Goal: Task Accomplishment & Management: Complete application form

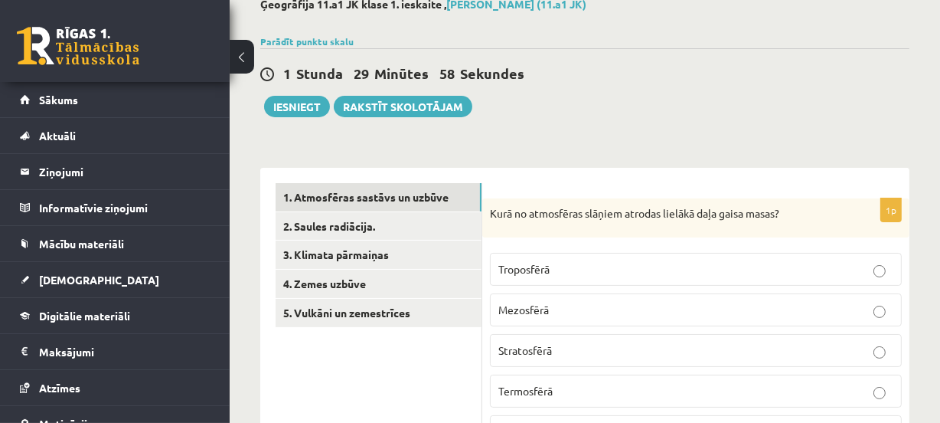
scroll to position [146, 0]
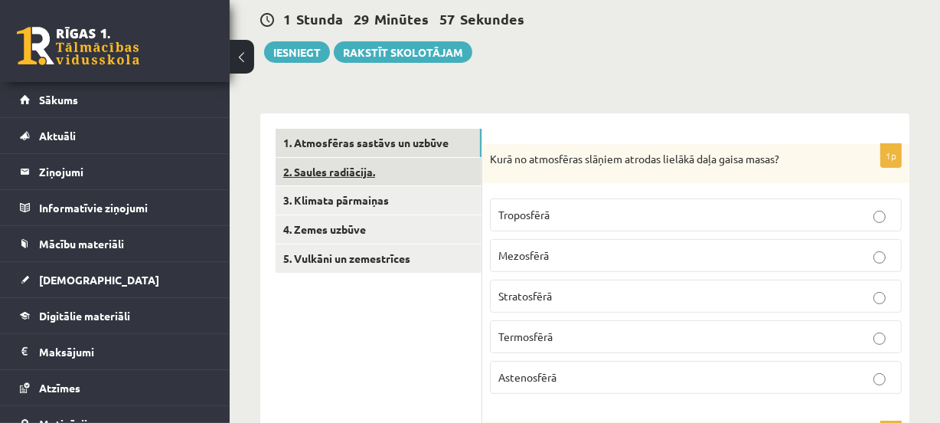
click at [326, 171] on link "2. Saules radiācija." at bounding box center [379, 172] width 206 height 28
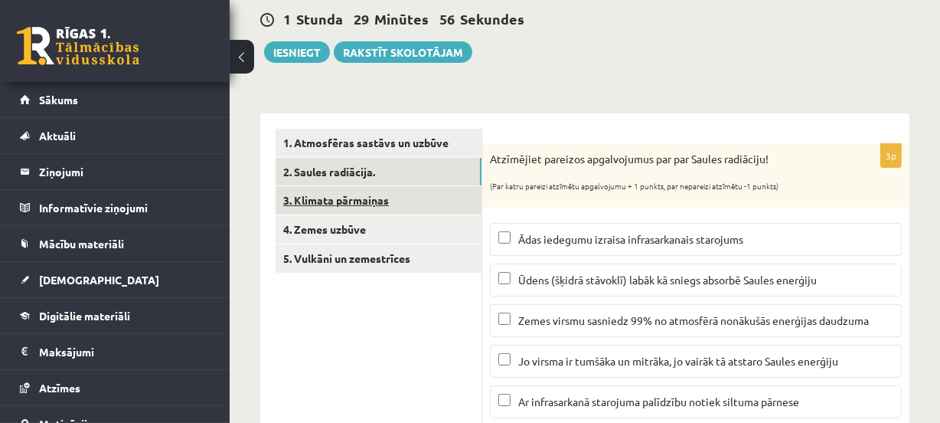
click at [336, 201] on link "3. Klimata pārmaiņas" at bounding box center [379, 200] width 206 height 28
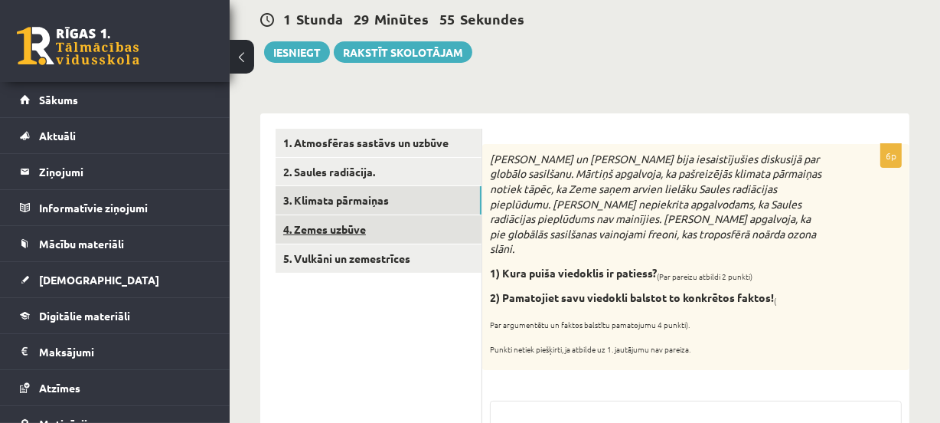
click at [344, 227] on link "4. Zemes uzbūve" at bounding box center [379, 229] width 206 height 28
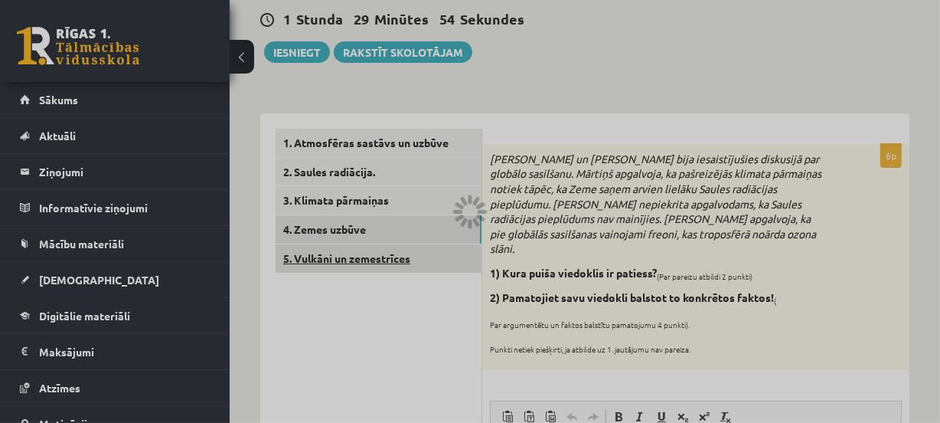
scroll to position [0, 0]
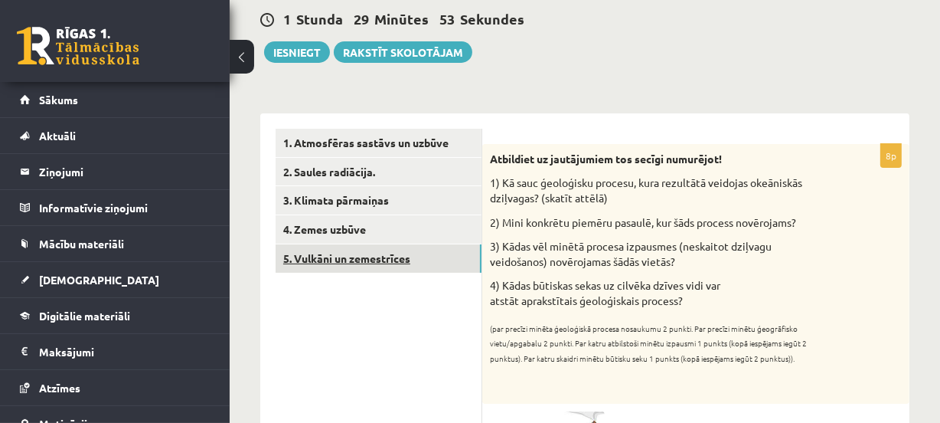
click at [348, 253] on link "5. Vulkāni un zemestrīces" at bounding box center [379, 258] width 206 height 28
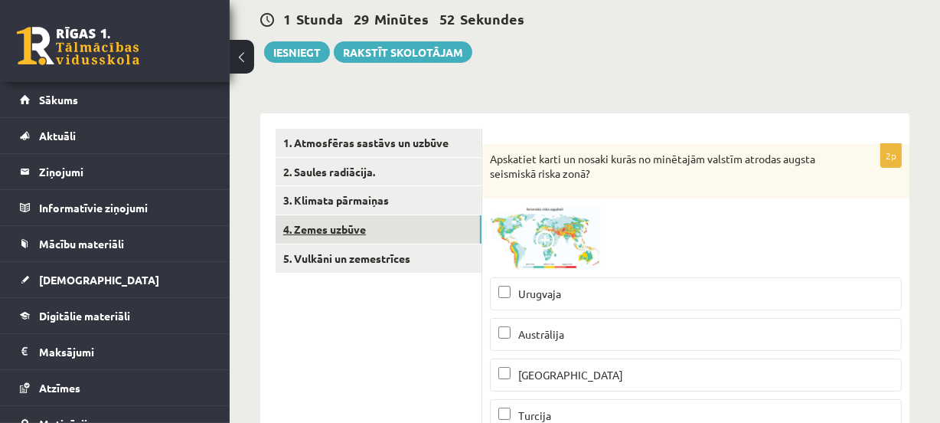
click at [348, 232] on link "4. Zemes uzbūve" at bounding box center [379, 229] width 206 height 28
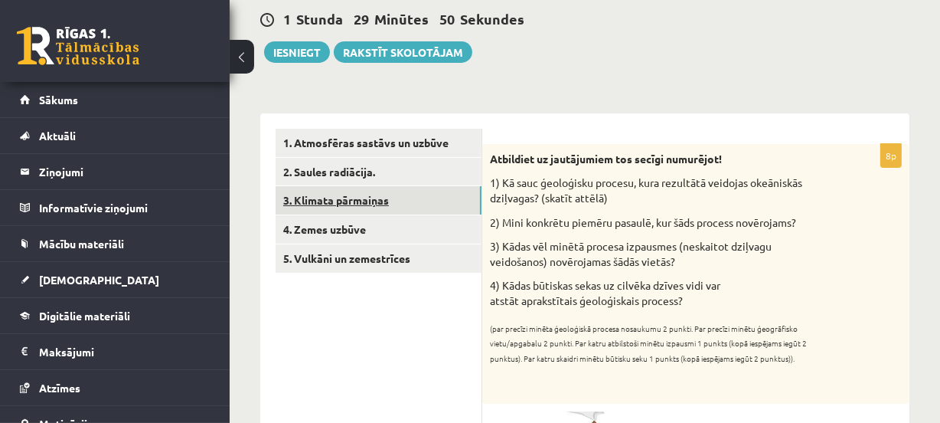
click at [344, 207] on link "3. Klimata pārmaiņas" at bounding box center [379, 200] width 206 height 28
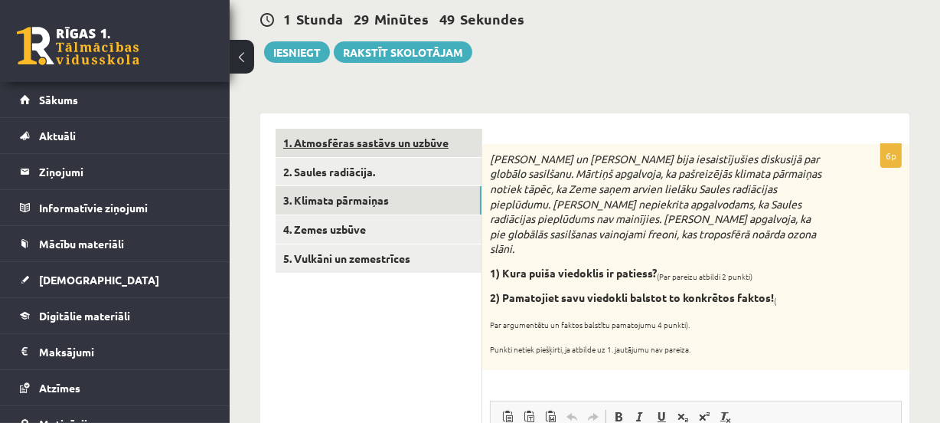
click at [339, 129] on link "1. Atmosfēras sastāvs un uzbūve" at bounding box center [379, 143] width 206 height 28
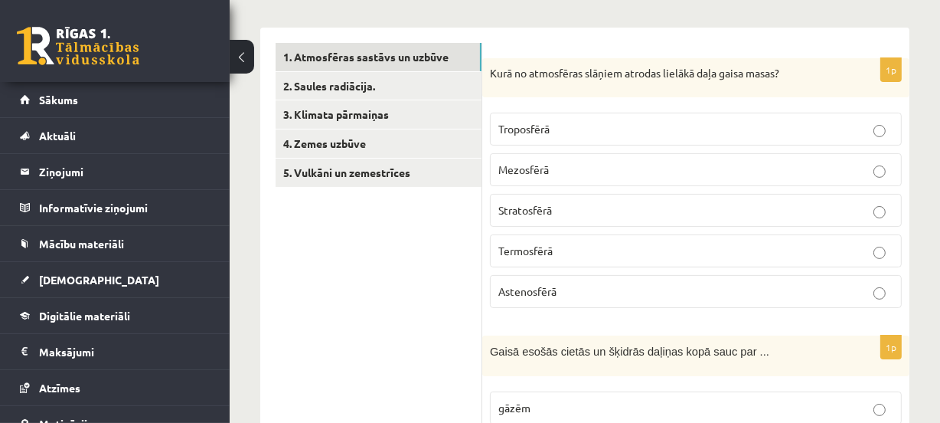
scroll to position [239, 0]
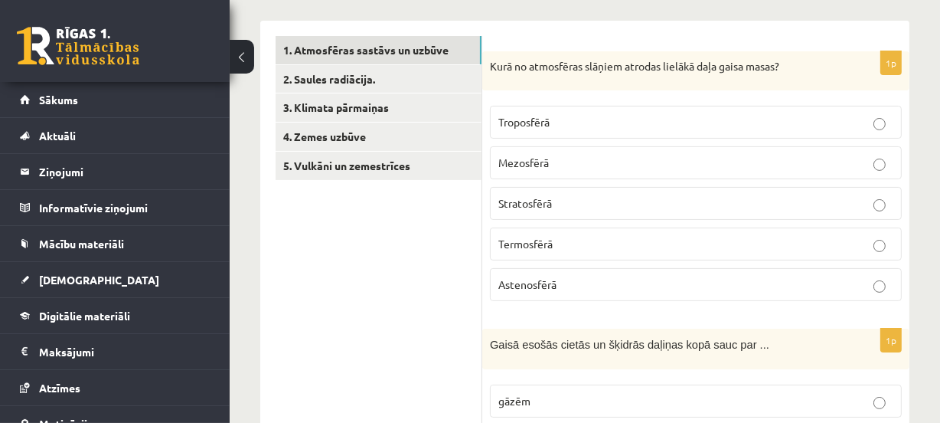
click at [701, 115] on p "Troposfērā" at bounding box center [695, 122] width 395 height 16
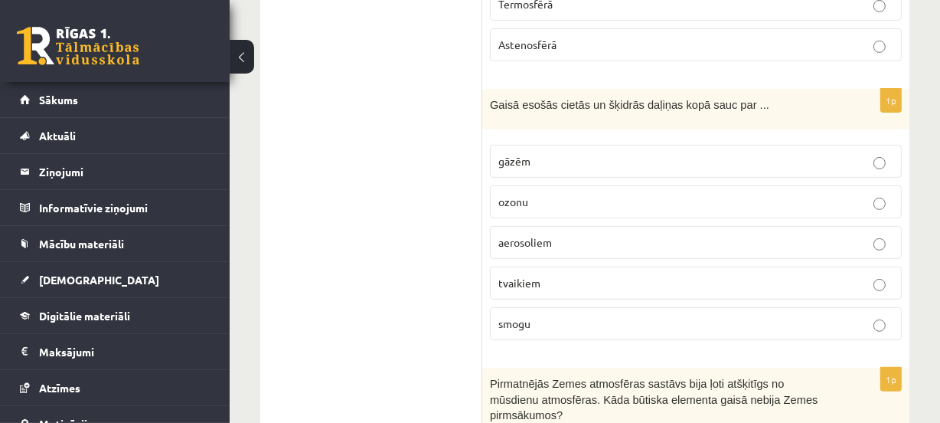
scroll to position [479, 0]
click at [525, 230] on label "aerosoliem" at bounding box center [696, 241] width 412 height 33
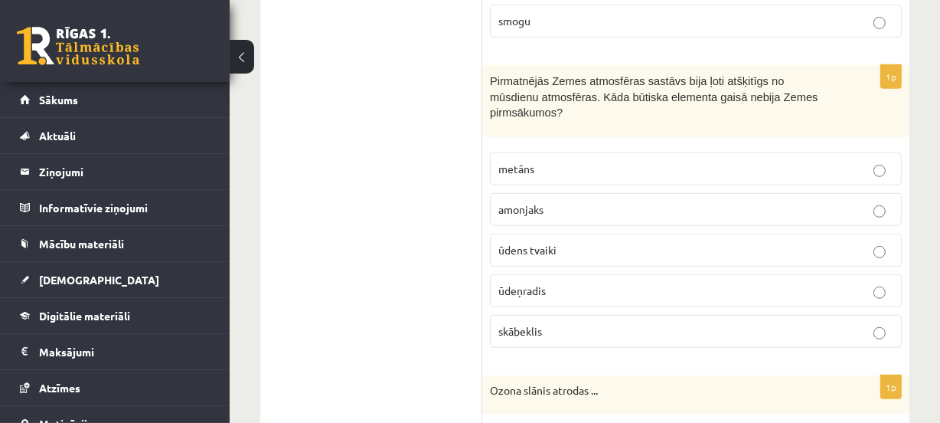
scroll to position [781, 0]
click at [542, 315] on label "skābeklis" at bounding box center [696, 331] width 412 height 33
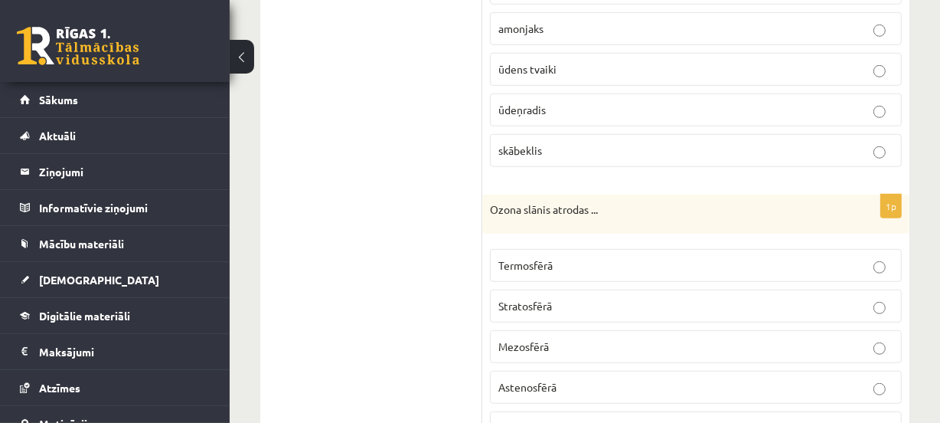
scroll to position [1044, 0]
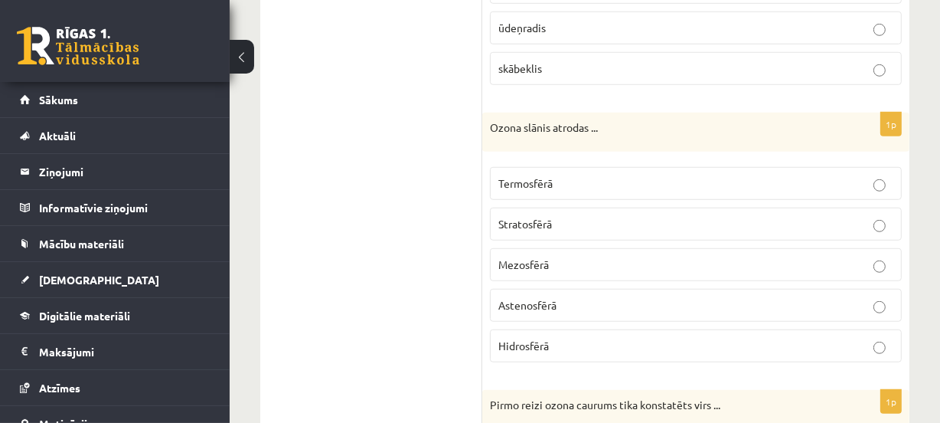
click at [609, 216] on p "Stratosfērā" at bounding box center [695, 224] width 395 height 16
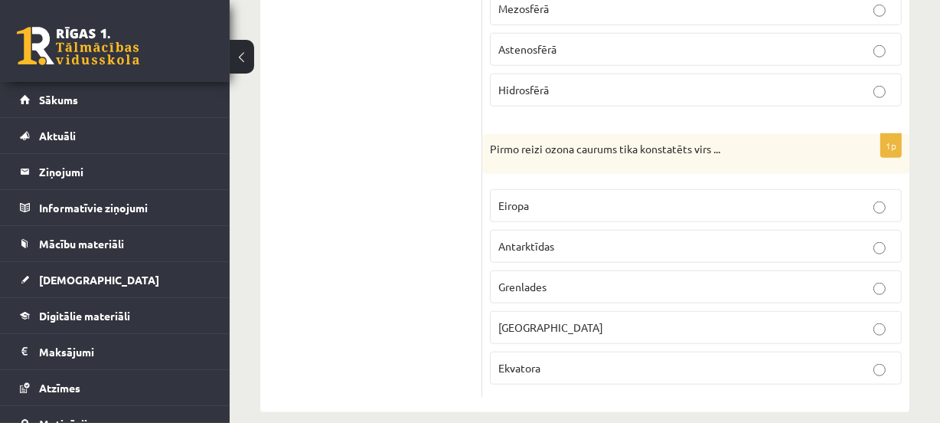
scroll to position [1301, 0]
click at [619, 228] on label "Antarktīdas" at bounding box center [696, 244] width 412 height 33
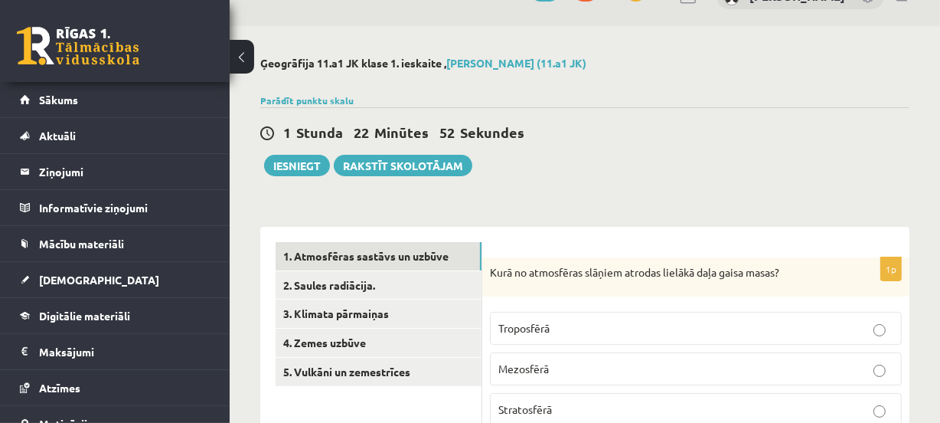
scroll to position [15, 0]
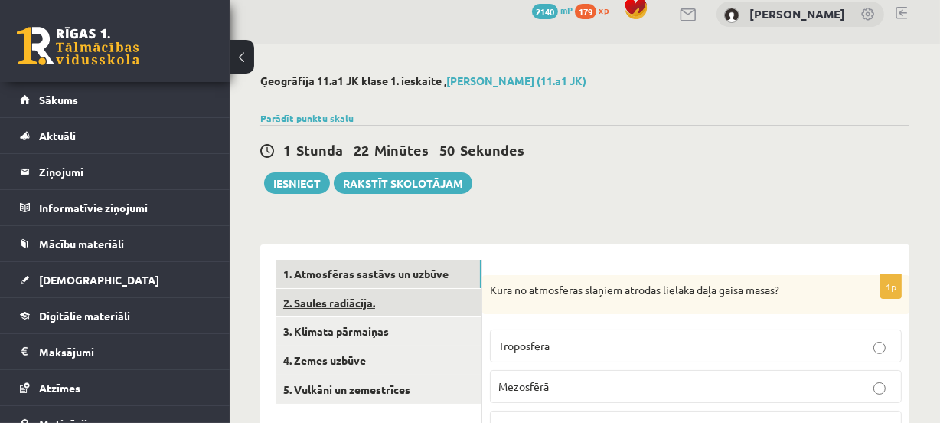
click at [383, 289] on link "2. Saules radiācija." at bounding box center [379, 303] width 206 height 28
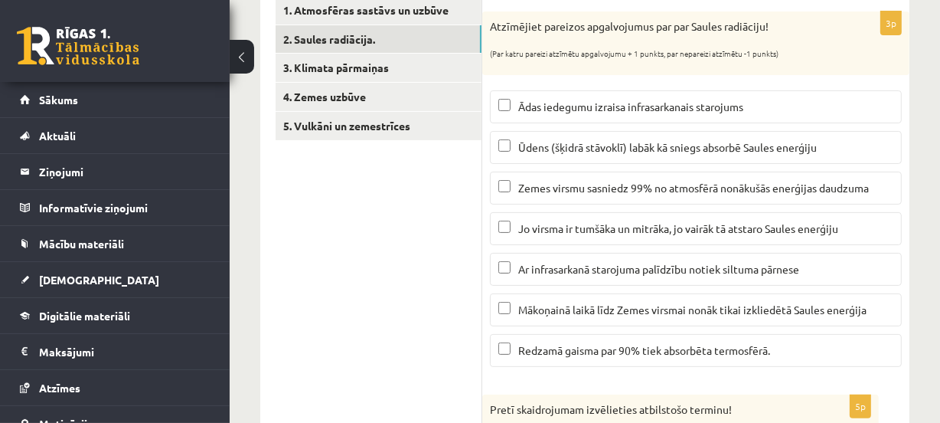
scroll to position [301, 0]
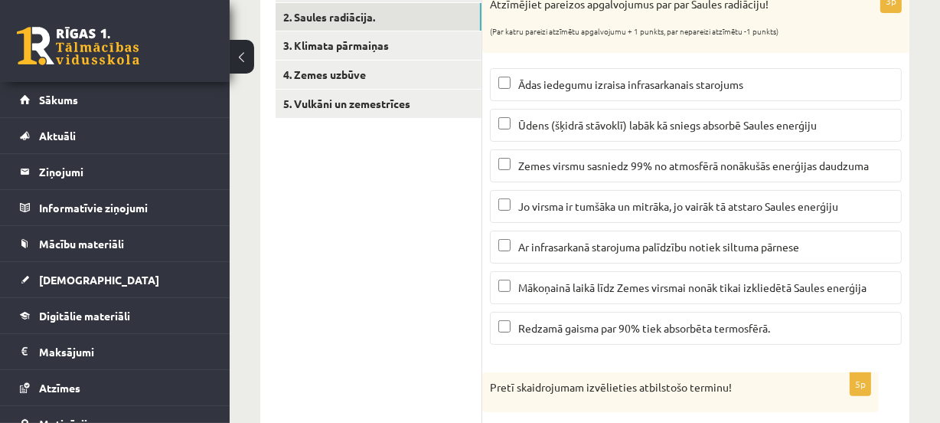
click at [688, 96] on label "Ādas iedegumu izraisa infrasarkanais starojums" at bounding box center [696, 84] width 412 height 33
click at [699, 210] on span "Jo virsma ir tumšāka un mitrāka, jo vairāk tā atstaro Saules enerģiju" at bounding box center [678, 206] width 320 height 14
click at [688, 234] on label "Ar infrasarkanā starojuma palīdzību notiek siltuma pārnese" at bounding box center [696, 246] width 412 height 33
click at [719, 332] on p "Redzamā gaisma par 90% tiek absorbēta termosfērā." at bounding box center [695, 328] width 395 height 16
click at [648, 123] on span "Ūdens (šķidrā stāvoklī) labāk kā sniegs absorbē Saules enerģiju" at bounding box center [667, 125] width 299 height 14
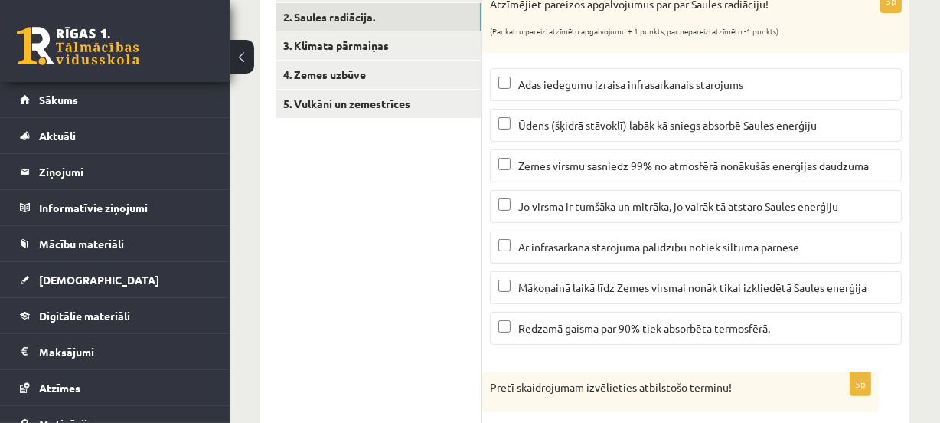
click at [639, 81] on span "Ādas iedegumu izraisa infrasarkanais starojums" at bounding box center [630, 84] width 225 height 14
click at [627, 215] on label "Jo virsma ir tumšāka un mitrāka, jo vairāk tā atstaro Saules enerģiju" at bounding box center [696, 206] width 412 height 33
click at [627, 335] on label "Redzamā gaisma par 90% tiek absorbēta termosfērā." at bounding box center [696, 328] width 412 height 33
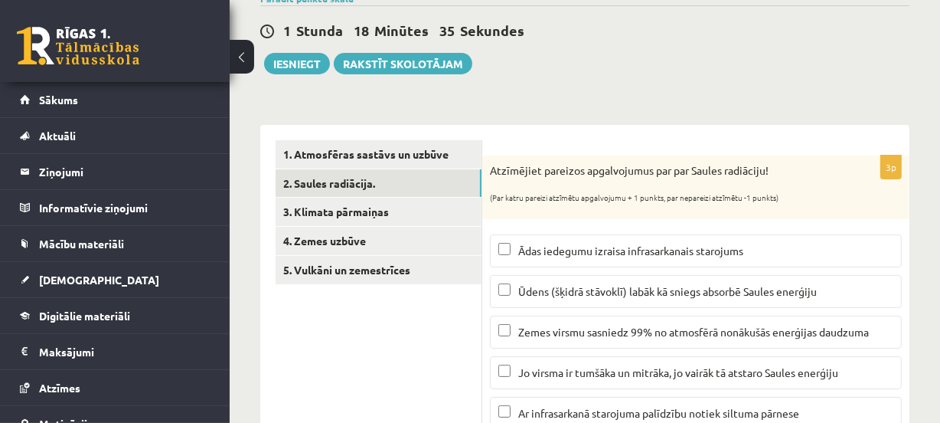
scroll to position [134, 0]
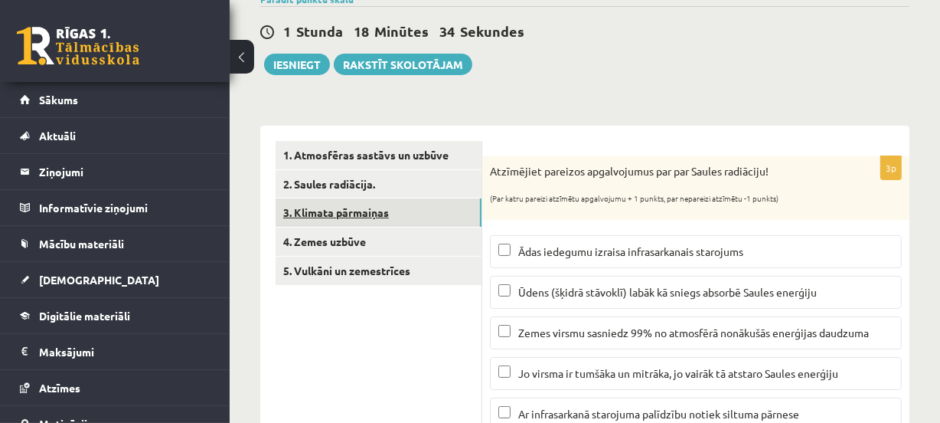
click at [378, 215] on link "3. Klimata pārmaiņas" at bounding box center [379, 212] width 206 height 28
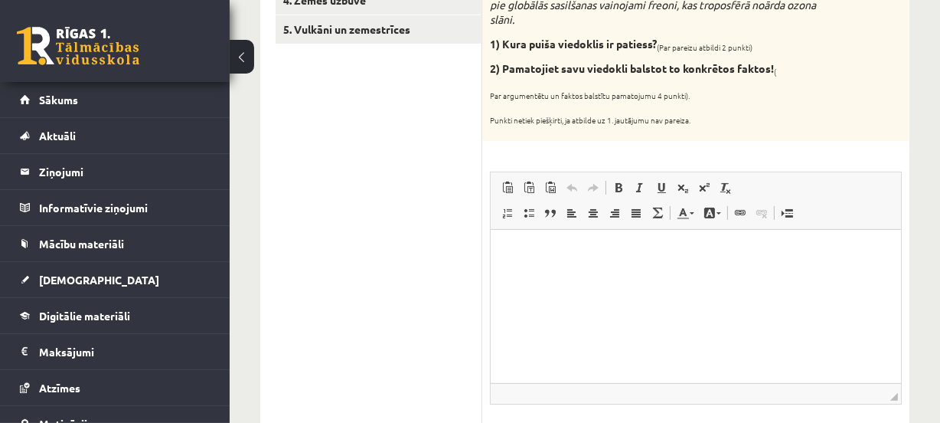
scroll to position [382, 0]
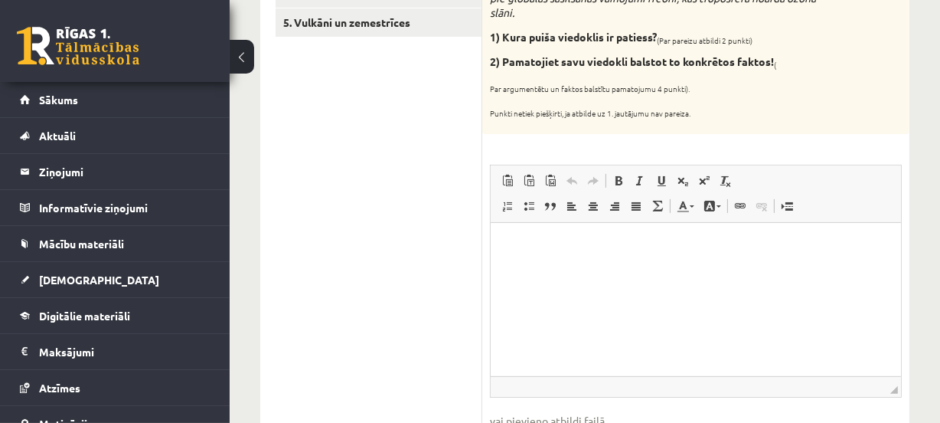
click at [688, 257] on html at bounding box center [695, 246] width 410 height 47
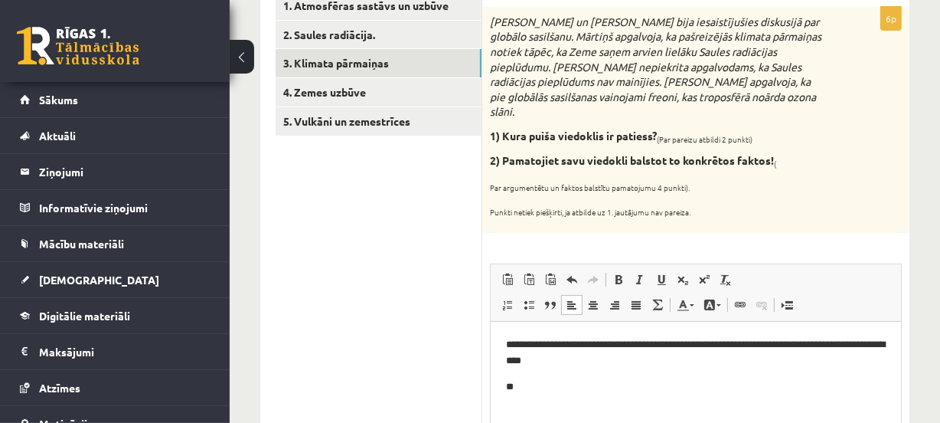
scroll to position [281, 0]
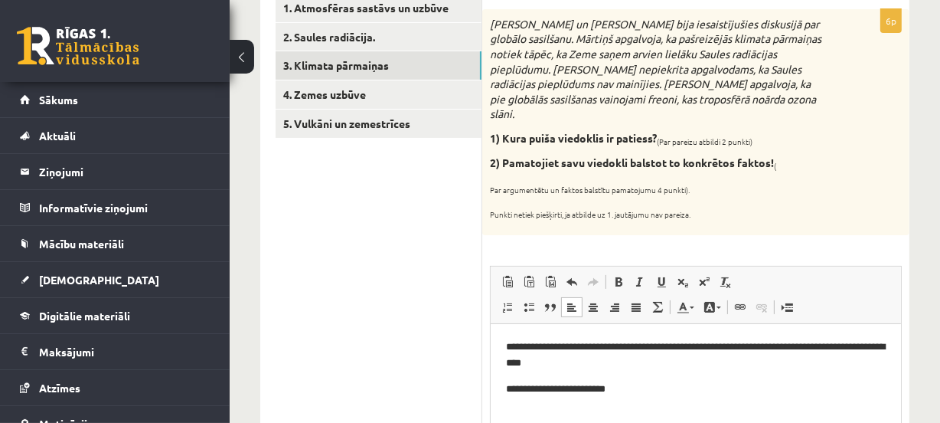
click at [520, 389] on p "**********" at bounding box center [695, 389] width 380 height 16
click at [591, 387] on p "**********" at bounding box center [695, 389] width 380 height 16
click at [662, 386] on p "**********" at bounding box center [695, 389] width 380 height 16
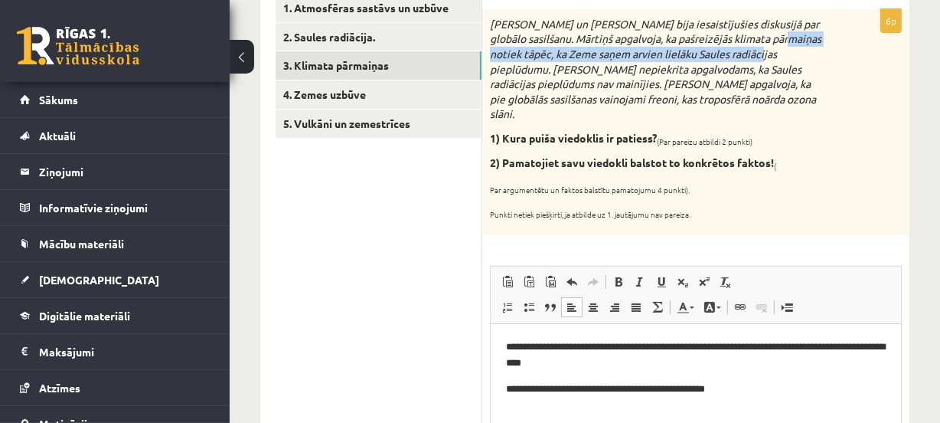
drag, startPoint x: 775, startPoint y: 36, endPoint x: 760, endPoint y: 53, distance: 22.8
click at [760, 53] on icon "[PERSON_NAME] un [PERSON_NAME] bija iesaistījušies diskusijā par globālo sasilš…" at bounding box center [656, 69] width 332 height 104
click at [741, 53] on icon "[PERSON_NAME] un [PERSON_NAME] bija iesaistījušies diskusijā par globālo sasilš…" at bounding box center [656, 69] width 332 height 104
drag, startPoint x: 775, startPoint y: 38, endPoint x: 760, endPoint y: 54, distance: 22.8
click at [760, 54] on icon "[PERSON_NAME] un [PERSON_NAME] bija iesaistījušies diskusijā par globālo sasilš…" at bounding box center [656, 69] width 332 height 104
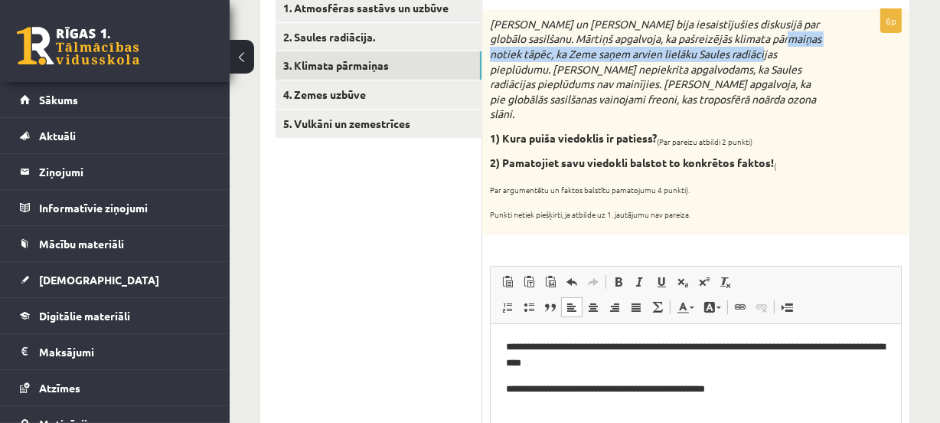
copy icon "tāpēc, ka Zeme saņem arvien lielāku Saules radiācijas pieplūdumu"
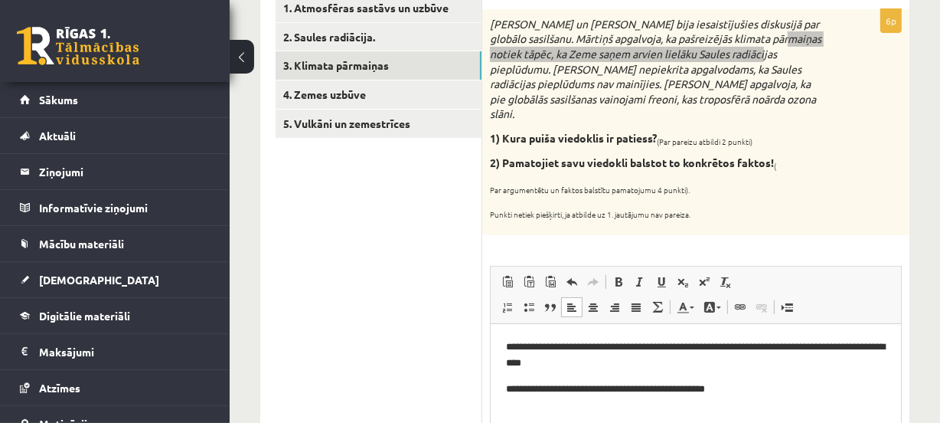
click at [792, 407] on html "**********" at bounding box center [695, 368] width 410 height 88
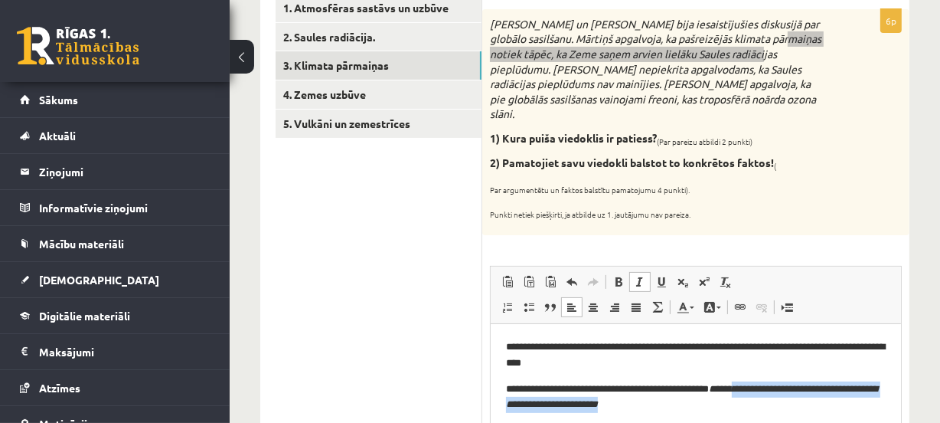
drag, startPoint x: 758, startPoint y: 383, endPoint x: 776, endPoint y: 421, distance: 42.1
click at [776, 421] on html "**********" at bounding box center [695, 376] width 410 height 104
click at [639, 276] on span at bounding box center [640, 282] width 12 height 12
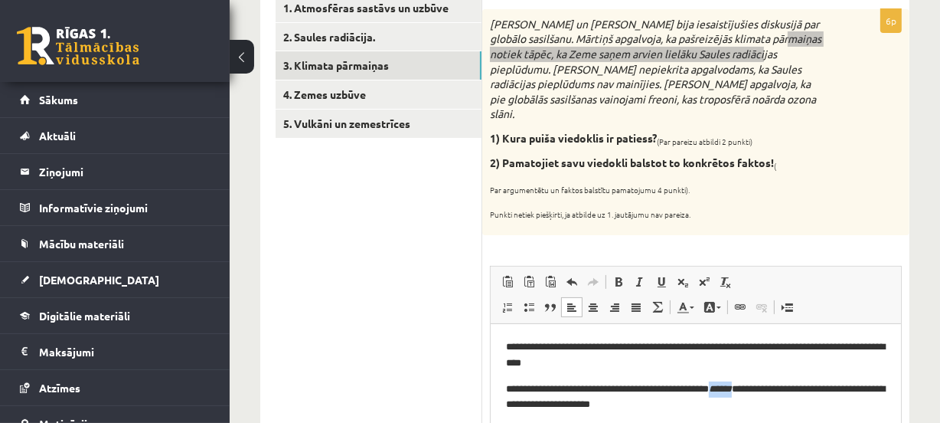
drag, startPoint x: 732, startPoint y: 382, endPoint x: 760, endPoint y: 392, distance: 30.0
click at [761, 394] on p "**********" at bounding box center [695, 397] width 380 height 32
click at [634, 276] on span at bounding box center [640, 282] width 12 height 12
click at [692, 401] on p "**********" at bounding box center [695, 397] width 380 height 32
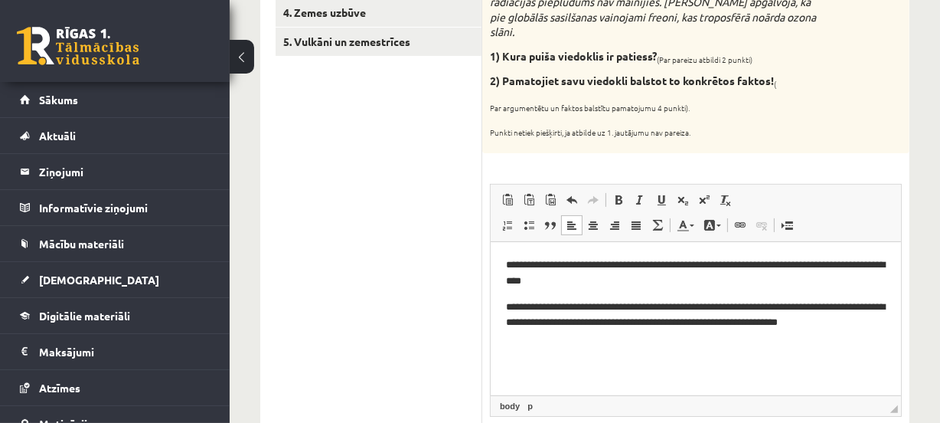
scroll to position [366, 0]
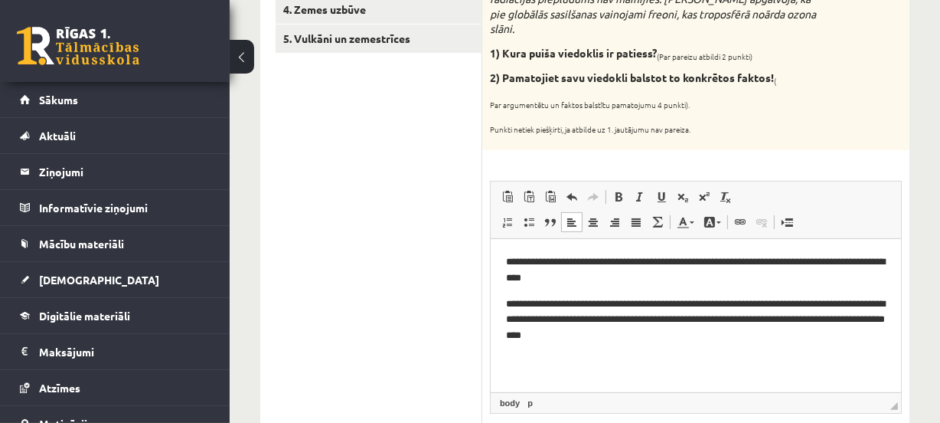
click at [548, 333] on p "**********" at bounding box center [695, 319] width 380 height 47
click at [668, 337] on p "**********" at bounding box center [695, 319] width 380 height 47
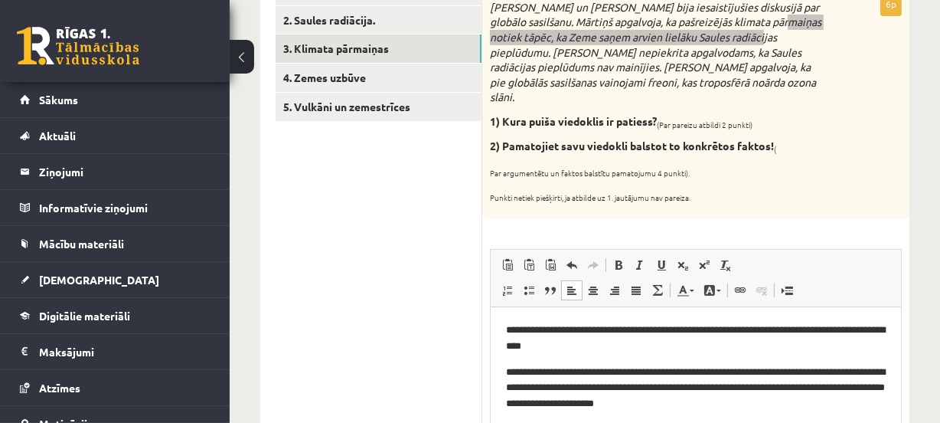
scroll to position [304, 0]
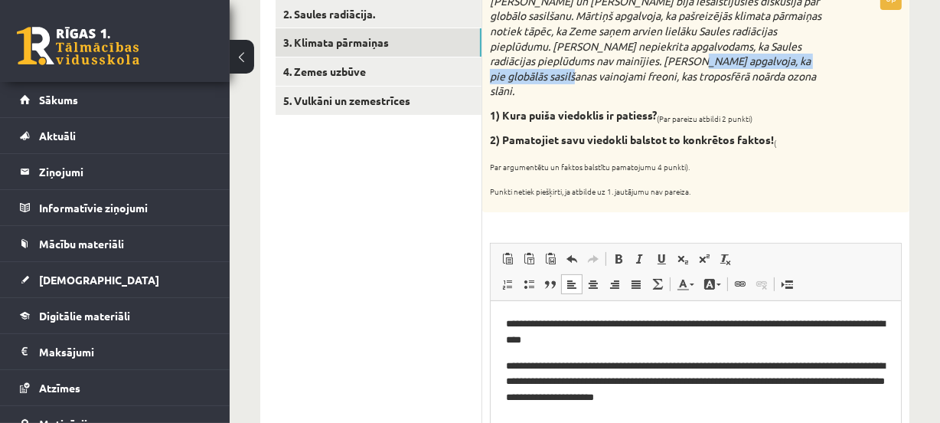
drag, startPoint x: 652, startPoint y: 63, endPoint x: 518, endPoint y: 74, distance: 133.7
click at [518, 74] on icon "[PERSON_NAME] un [PERSON_NAME] bija iesaistījušies diskusijā par globālo sasilš…" at bounding box center [656, 46] width 332 height 104
copy icon "pie globālās sasilšanas vainojami freoni"
click at [770, 404] on p "**********" at bounding box center [695, 381] width 380 height 47
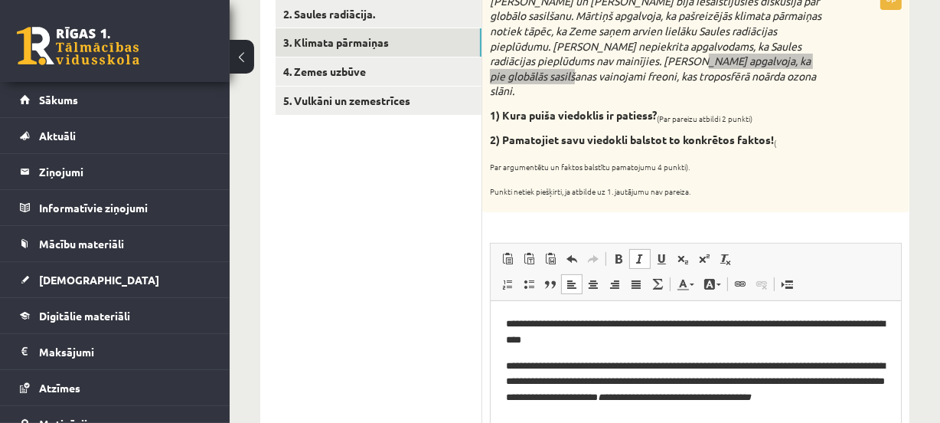
click at [636, 253] on span at bounding box center [640, 259] width 12 height 12
drag, startPoint x: 742, startPoint y: 395, endPoint x: 766, endPoint y: 420, distance: 34.7
click at [766, 420] on p "**********" at bounding box center [695, 390] width 380 height 64
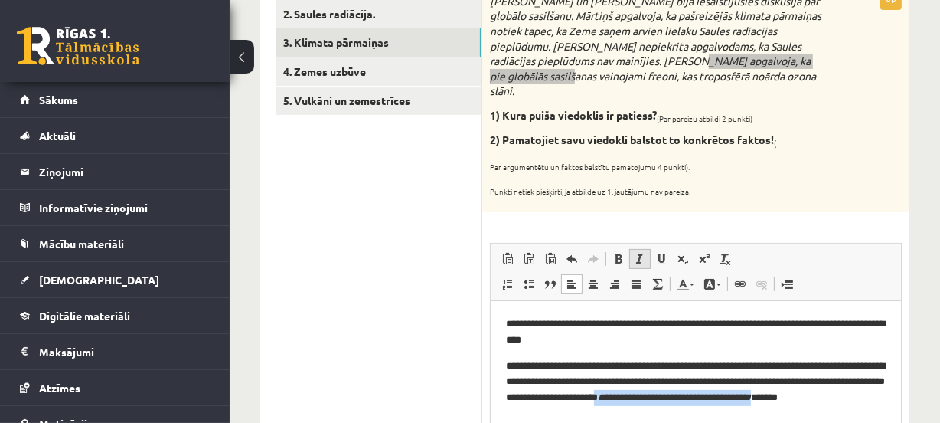
click at [636, 253] on span at bounding box center [640, 259] width 12 height 12
click at [636, 249] on link "Slīpraksts Klaviatūras saīsne vadīšanas taustiņš+I" at bounding box center [639, 259] width 21 height 20
click at [590, 417] on p "**********" at bounding box center [695, 390] width 380 height 64
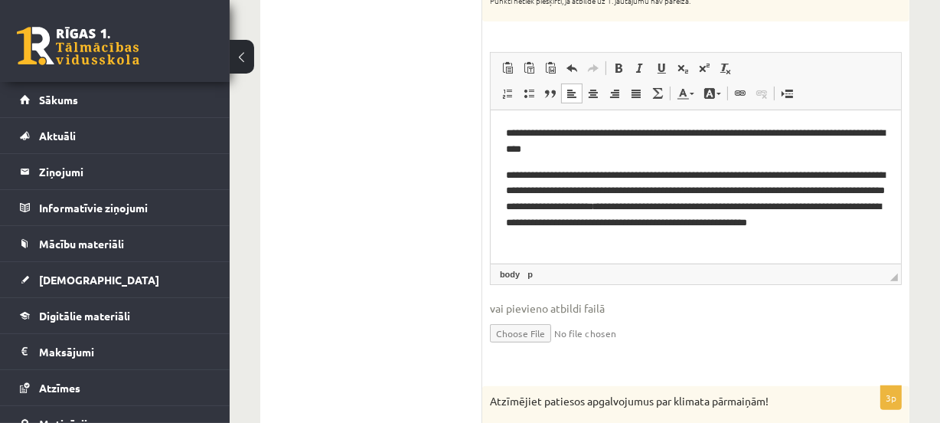
scroll to position [498, 0]
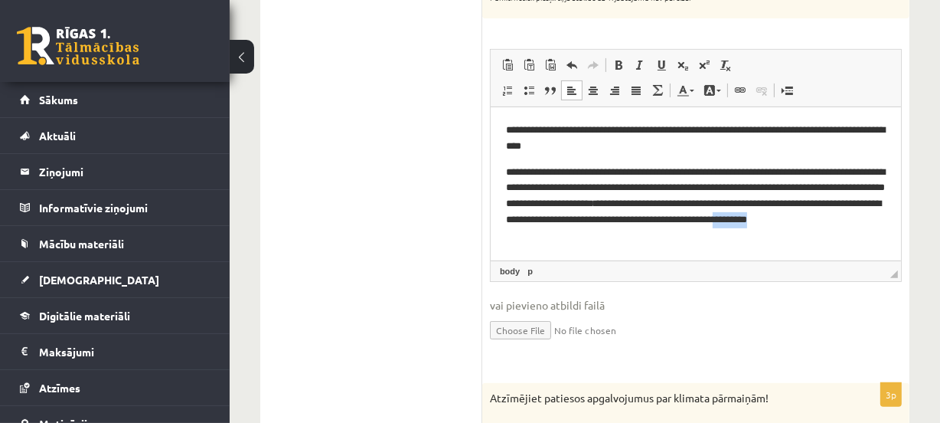
drag, startPoint x: 590, startPoint y: 224, endPoint x: 659, endPoint y: 237, distance: 70.3
click at [659, 237] on p "**********" at bounding box center [695, 205] width 380 height 80
click at [658, 238] on p "**********" at bounding box center [695, 205] width 380 height 80
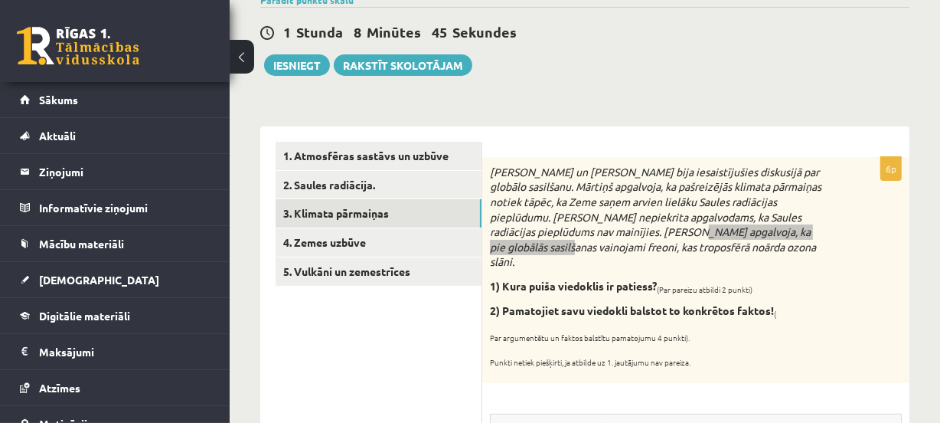
scroll to position [119, 0]
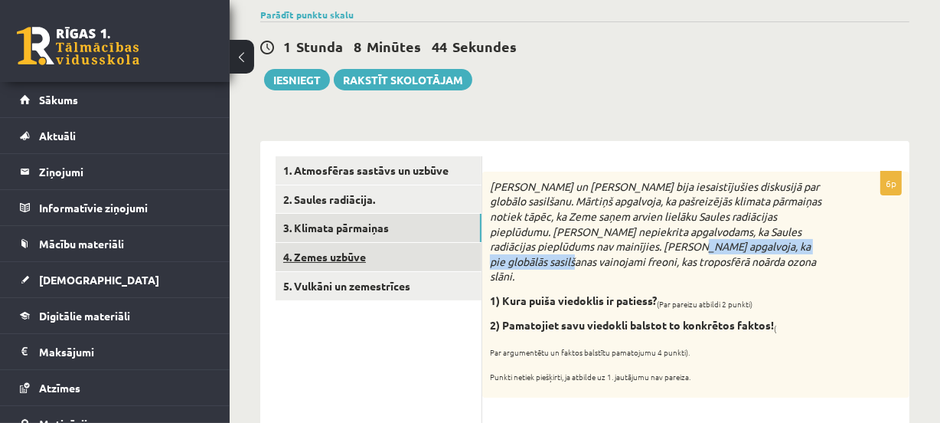
click at [413, 252] on link "4. Zemes uzbūve" at bounding box center [379, 257] width 206 height 28
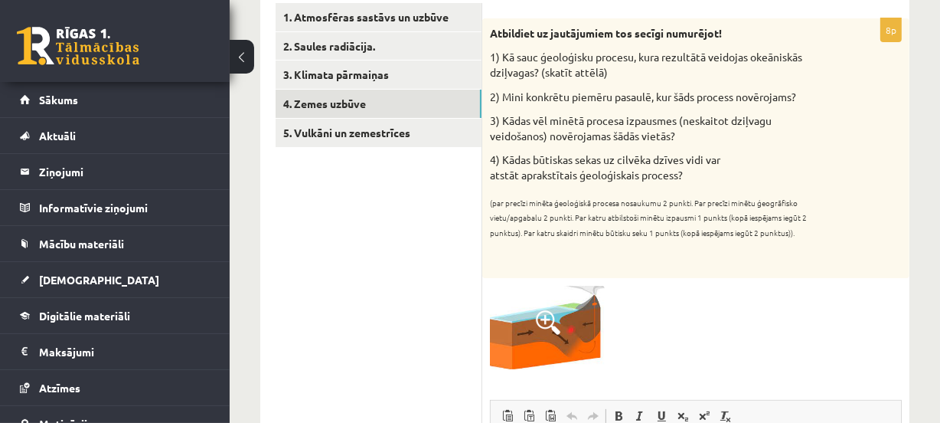
scroll to position [273, 0]
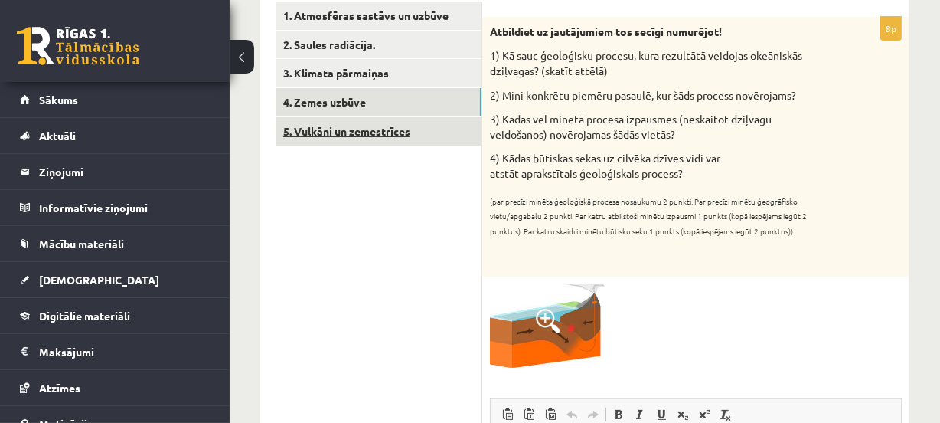
click at [371, 126] on link "5. Vulkāni un zemestrīces" at bounding box center [379, 131] width 206 height 28
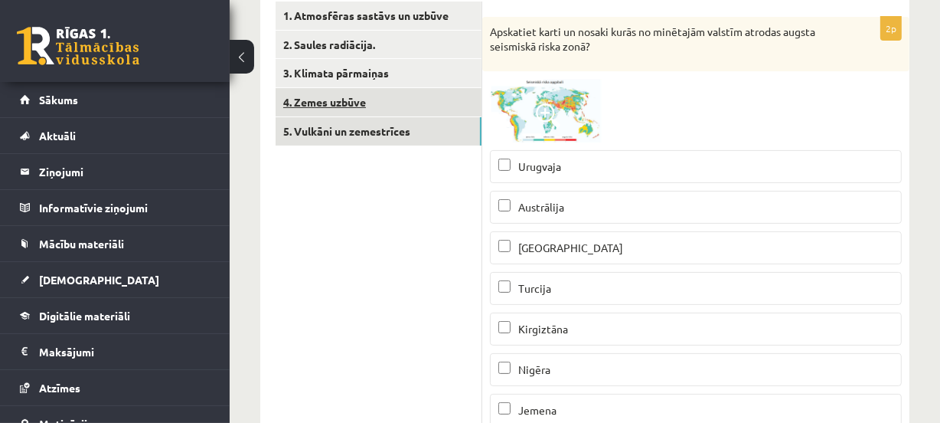
scroll to position [0, 0]
click at [368, 98] on link "4. Zemes uzbūve" at bounding box center [379, 102] width 206 height 28
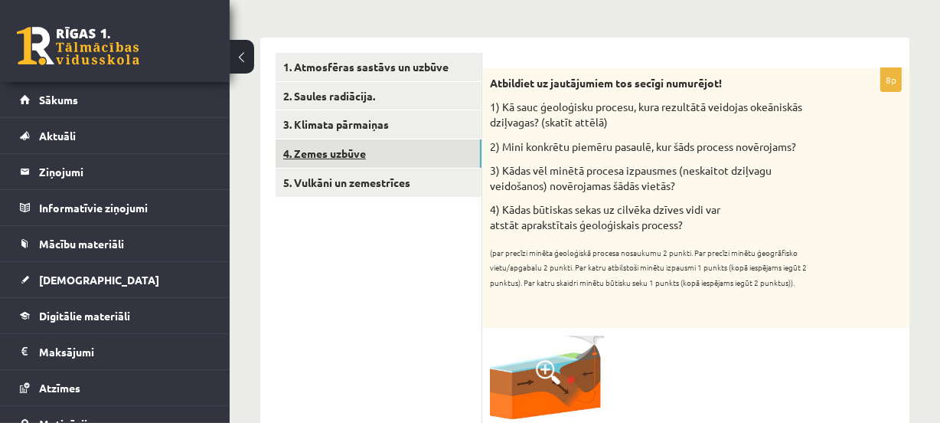
scroll to position [227, 0]
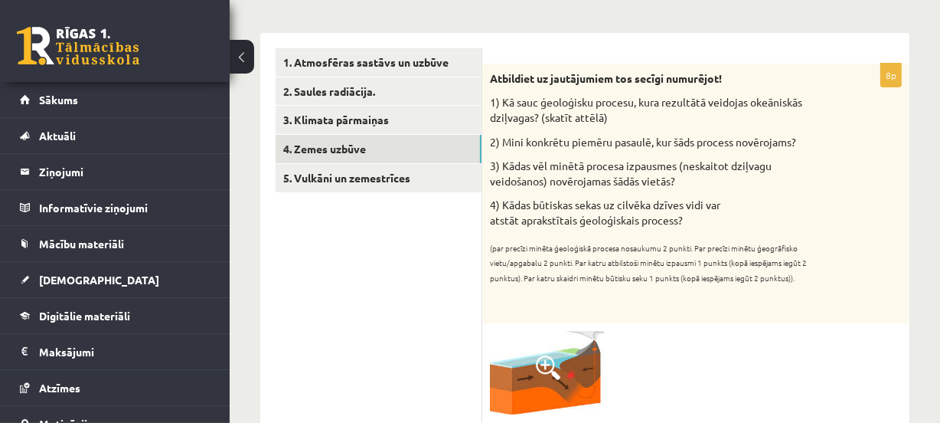
click at [536, 364] on span at bounding box center [548, 367] width 25 height 25
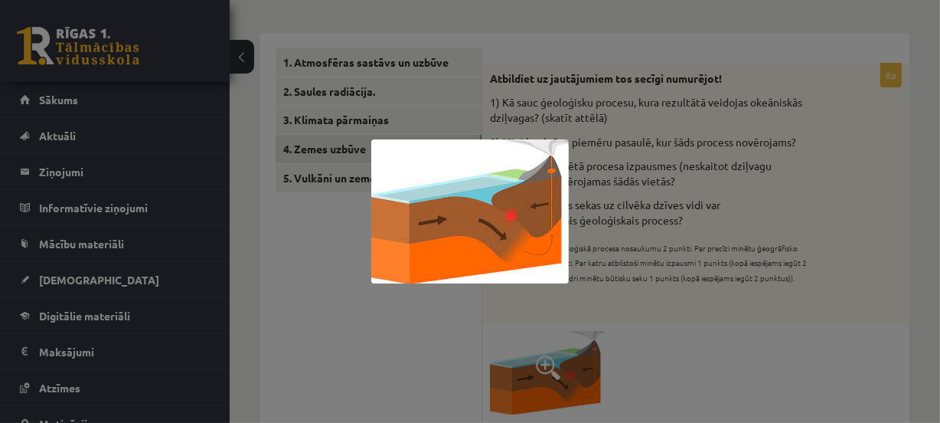
click at [918, 309] on div at bounding box center [470, 211] width 940 height 423
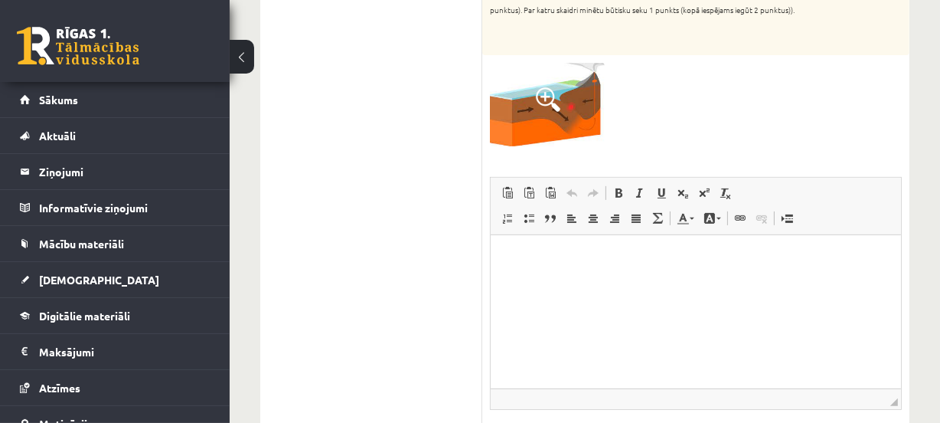
scroll to position [498, 0]
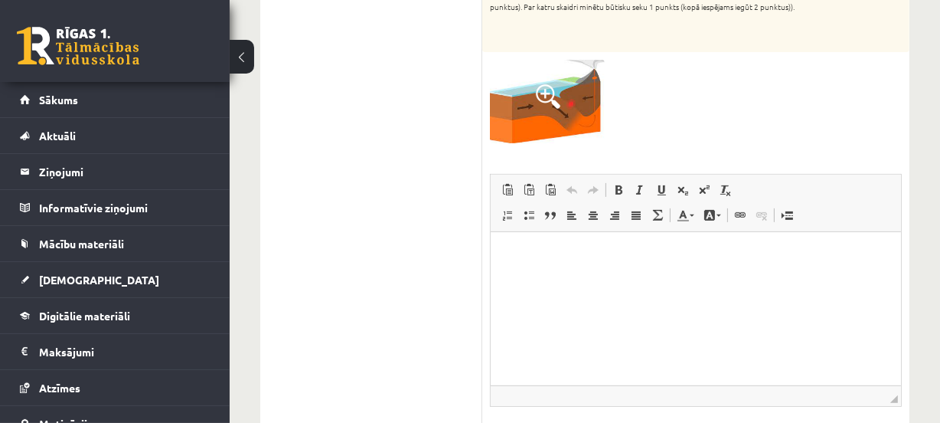
click at [663, 279] on html at bounding box center [695, 255] width 410 height 47
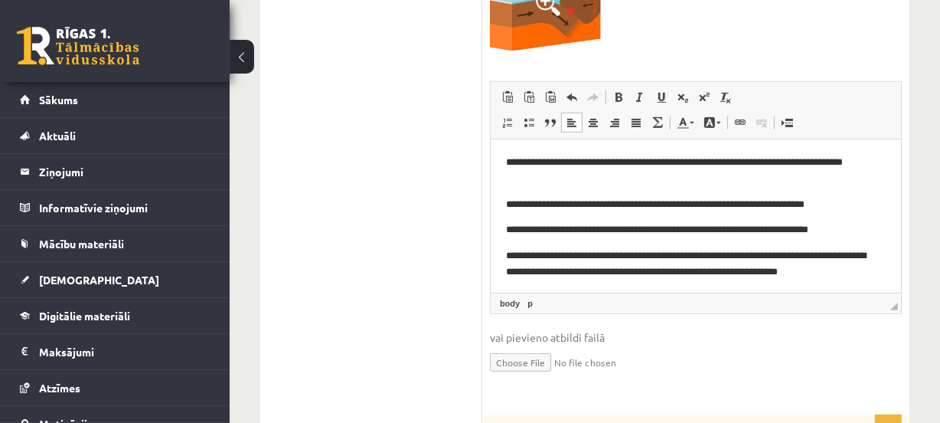
scroll to position [1, 0]
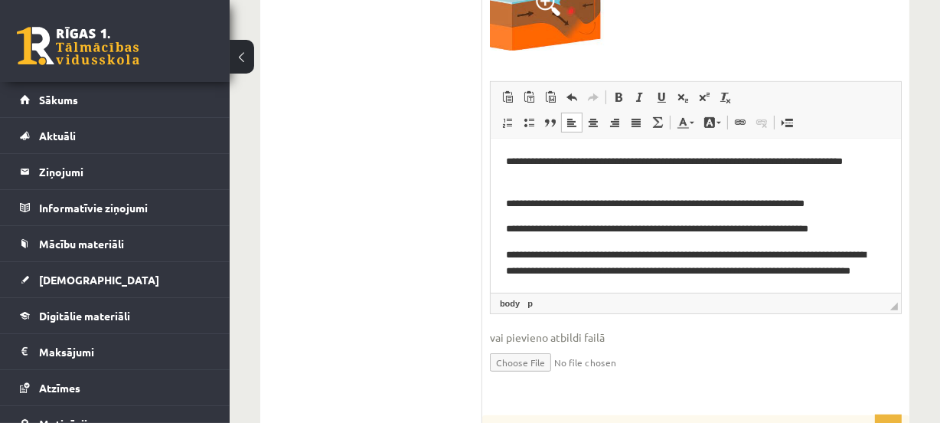
click at [728, 270] on p "**********" at bounding box center [690, 270] width 370 height 47
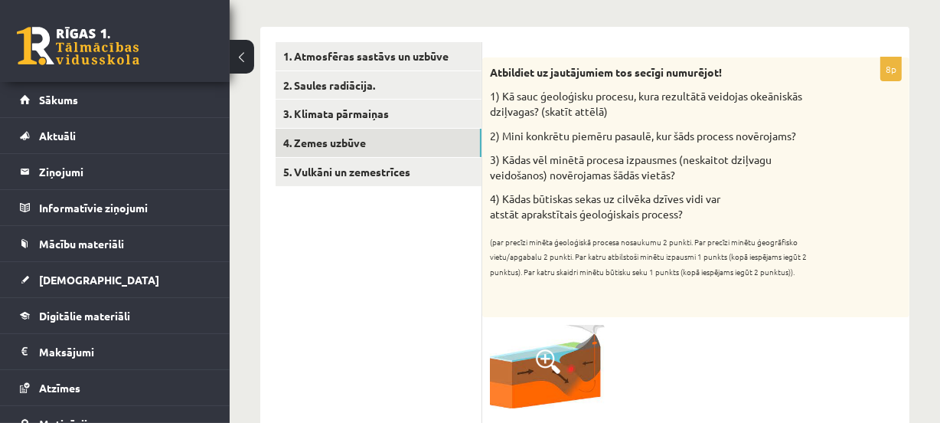
scroll to position [196, 0]
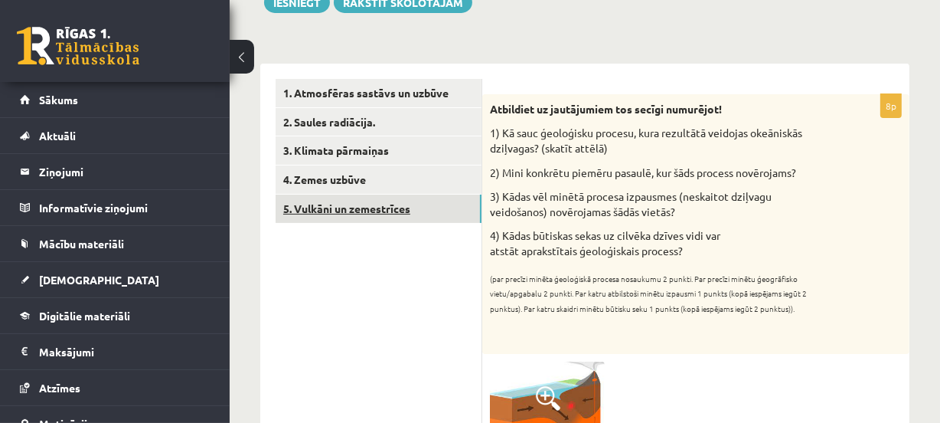
click at [417, 214] on link "5. Vulkāni un zemestrīces" at bounding box center [379, 208] width 206 height 28
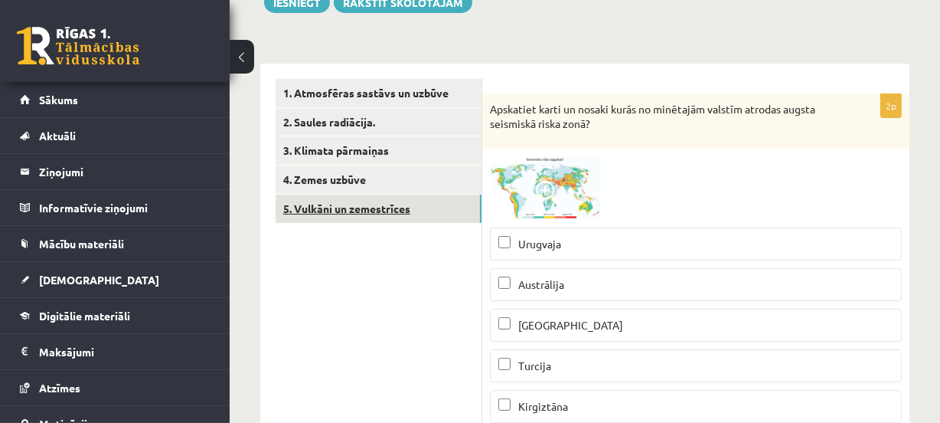
scroll to position [0, 0]
click at [544, 181] on span at bounding box center [548, 193] width 25 height 25
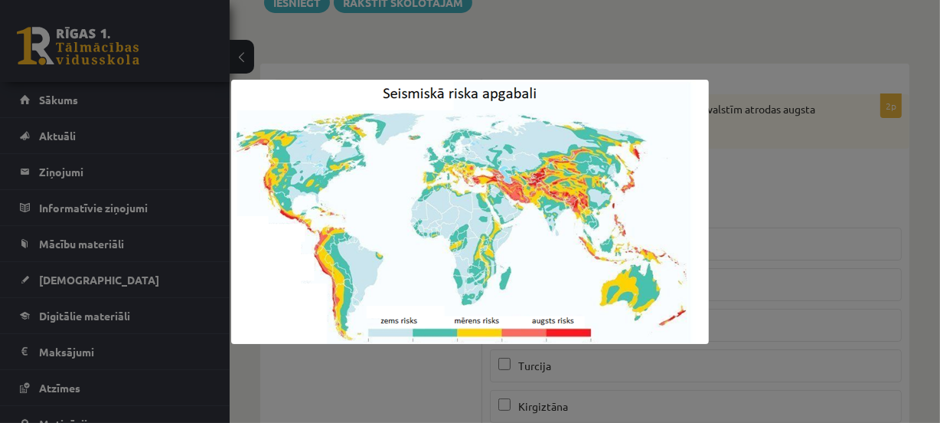
click at [888, 127] on div at bounding box center [470, 211] width 940 height 423
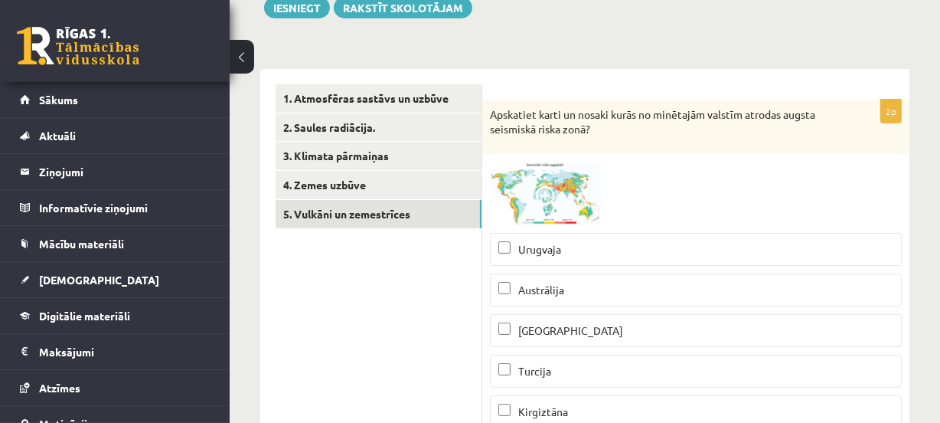
scroll to position [188, 0]
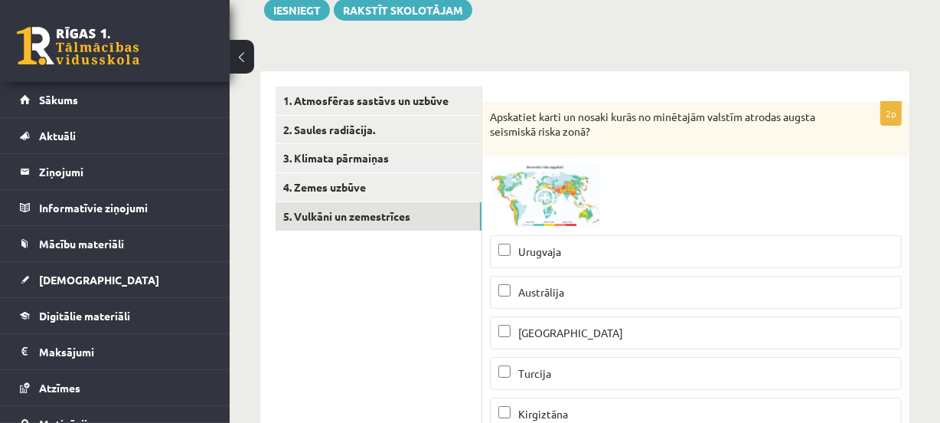
drag, startPoint x: 896, startPoint y: 105, endPoint x: 623, endPoint y: 199, distance: 288.4
click at [623, 199] on div at bounding box center [696, 196] width 412 height 64
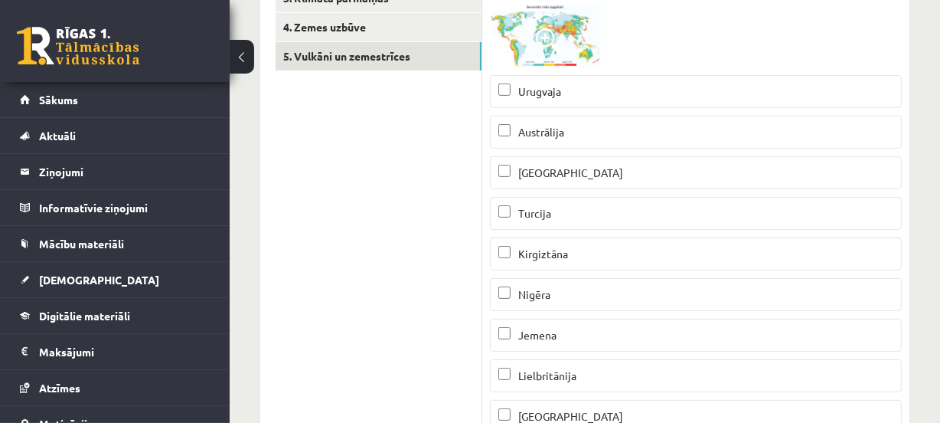
scroll to position [351, 0]
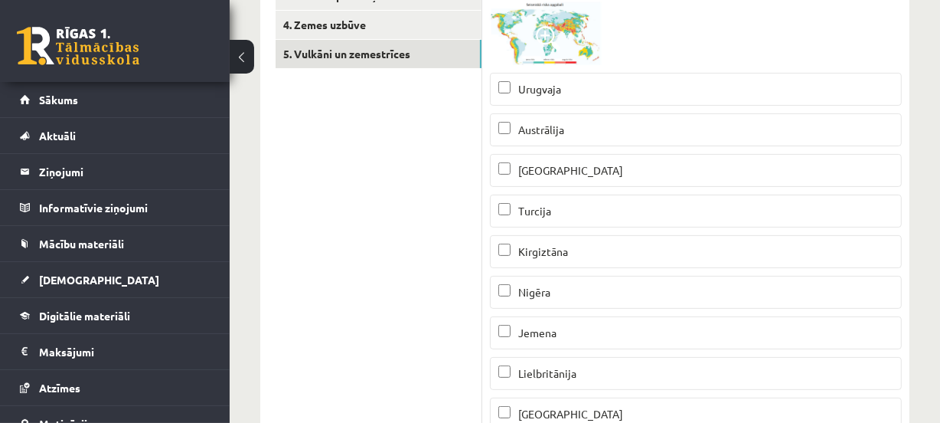
click at [567, 168] on p "[GEOGRAPHIC_DATA]" at bounding box center [695, 170] width 395 height 16
click at [572, 209] on p "Turcija" at bounding box center [695, 211] width 395 height 16
click at [563, 260] on label "Kirgiztāna" at bounding box center [696, 251] width 412 height 33
click at [574, 336] on p "Jemena" at bounding box center [695, 333] width 395 height 16
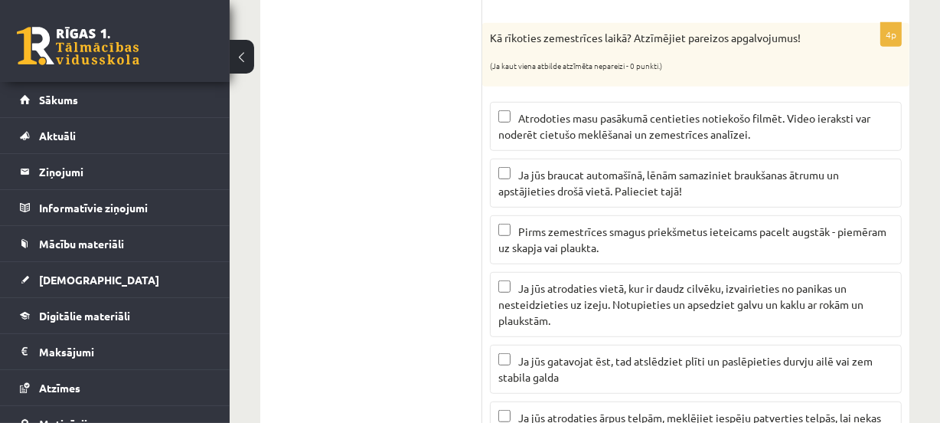
scroll to position [783, 0]
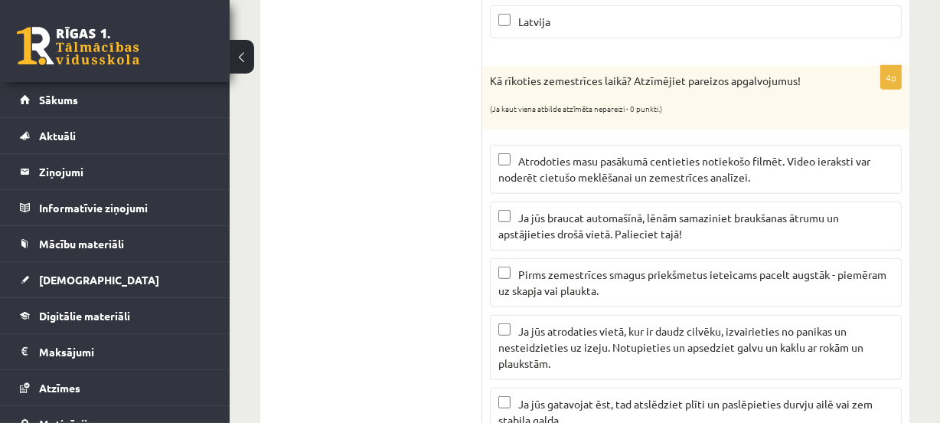
click at [639, 211] on span "Ja jūs braucat automašīnā, lēnām samaziniet braukšanas ātrumu un apstājieties d…" at bounding box center [668, 226] width 341 height 30
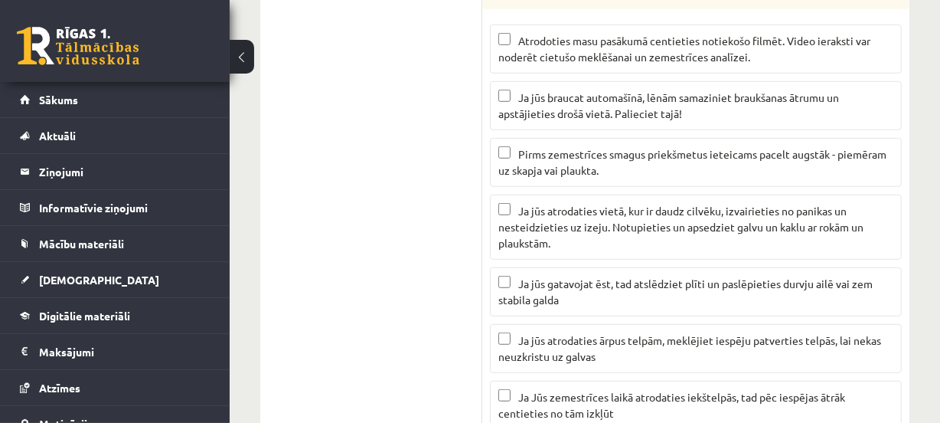
scroll to position [923, 0]
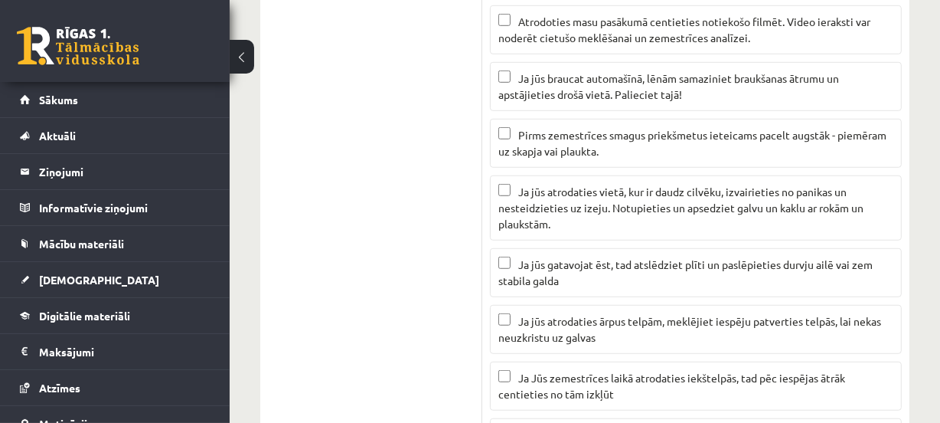
click at [641, 257] on p "Ja jūs gatavojat ēst, tad atslēdziet plīti un paslēpieties durvju ailē vai zem …" at bounding box center [695, 273] width 395 height 32
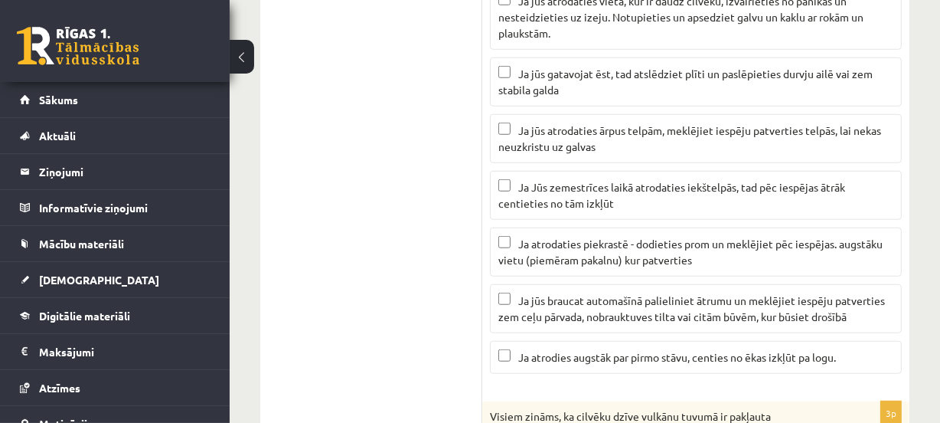
scroll to position [1116, 0]
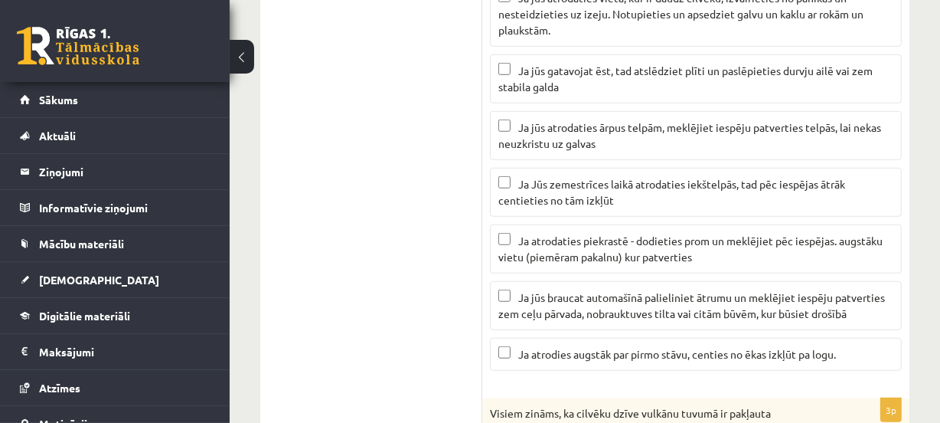
click at [620, 251] on span "Ja atrodaties piekrastē - dodieties prom un meklējiet pēc iespējas. augstāku vi…" at bounding box center [690, 249] width 384 height 30
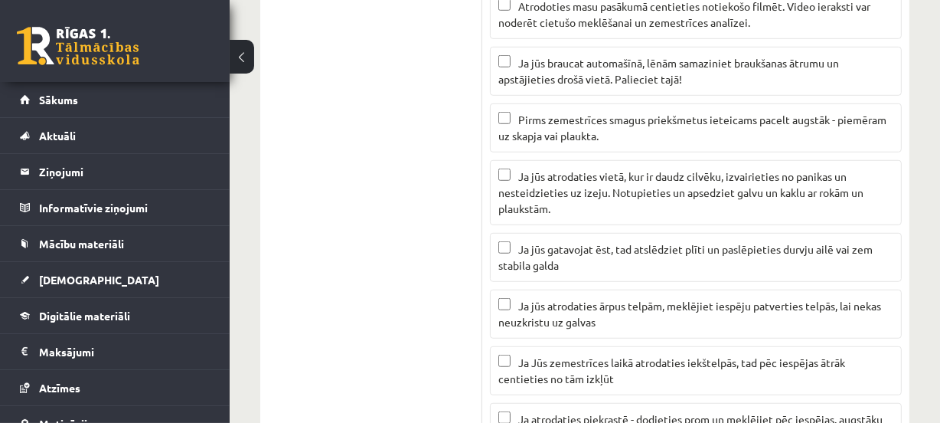
scroll to position [939, 0]
click at [694, 176] on span "Ja jūs atrodaties vietā, kur ir daudz cilvēku, izvairieties no panikas un neste…" at bounding box center [680, 191] width 365 height 46
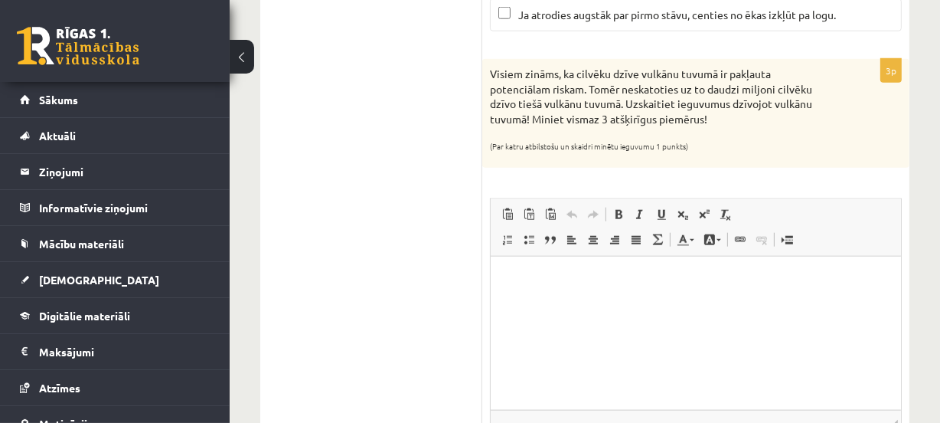
scroll to position [1464, 0]
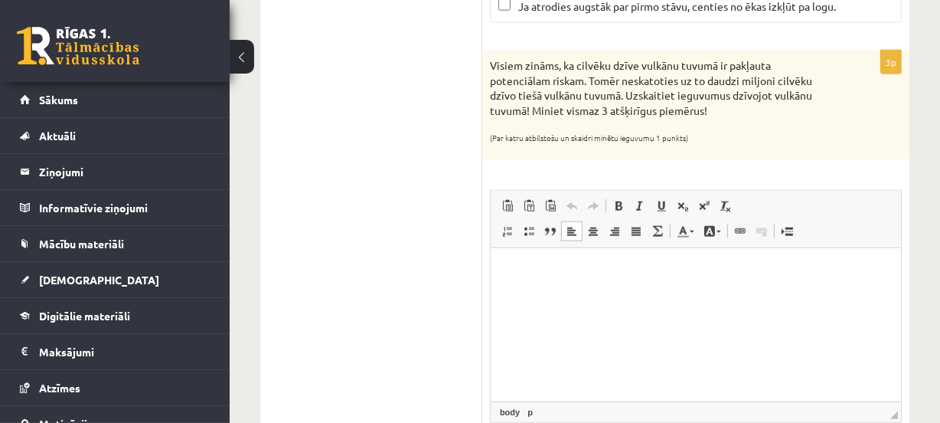
click at [590, 282] on html at bounding box center [695, 271] width 410 height 47
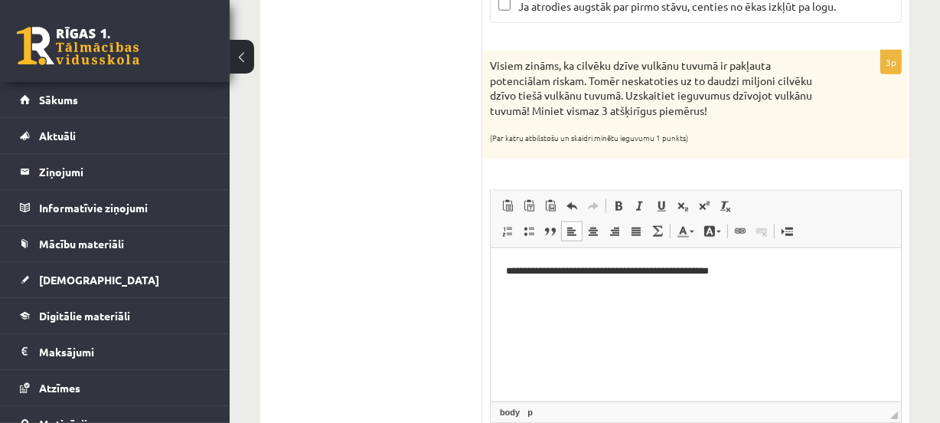
click at [521, 271] on p "**********" at bounding box center [695, 271] width 380 height 16
click at [605, 273] on p "**********" at bounding box center [695, 271] width 380 height 16
click at [781, 268] on p "**********" at bounding box center [695, 271] width 380 height 16
click at [906, 263] on div "**********" at bounding box center [695, 280] width 427 height 458
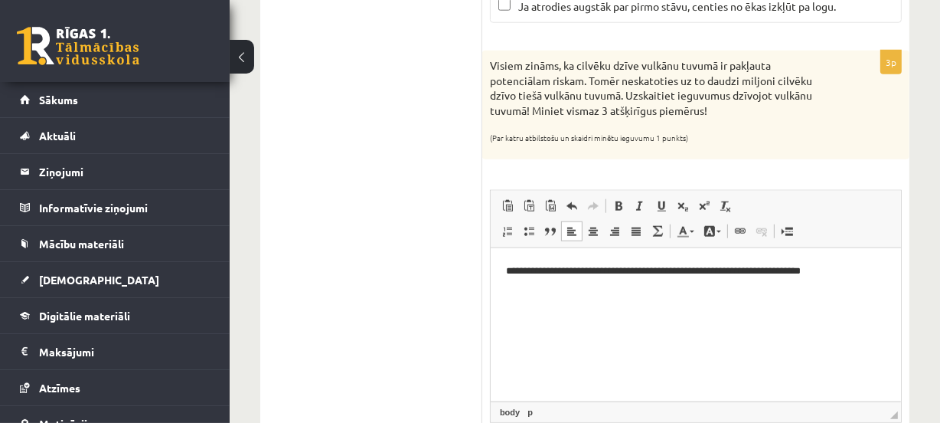
click at [880, 265] on p "**********" at bounding box center [695, 271] width 380 height 16
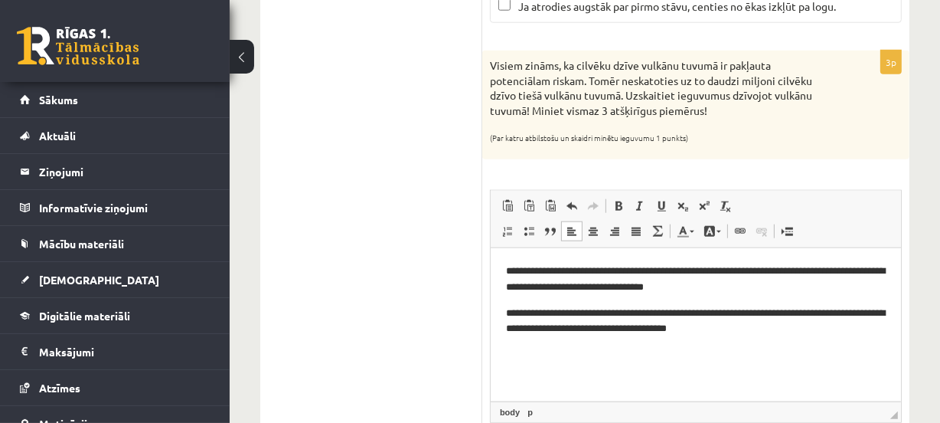
click at [840, 313] on p "**********" at bounding box center [695, 322] width 380 height 32
click at [842, 329] on p "**********" at bounding box center [695, 322] width 380 height 32
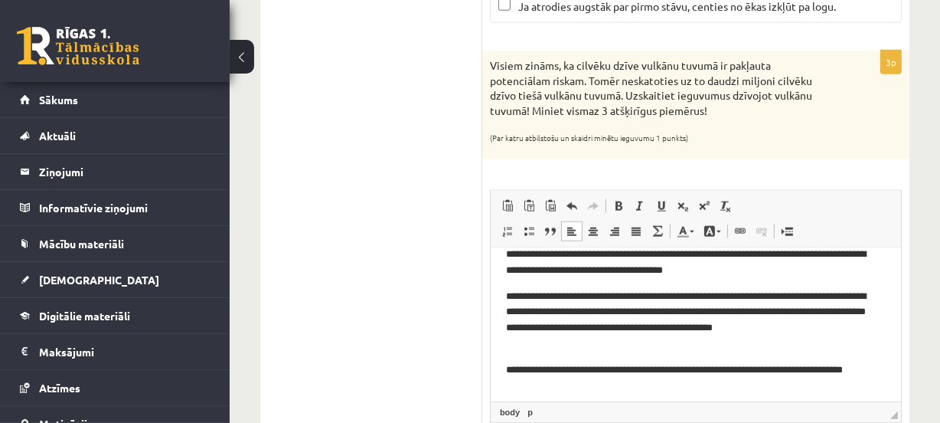
scroll to position [25, 0]
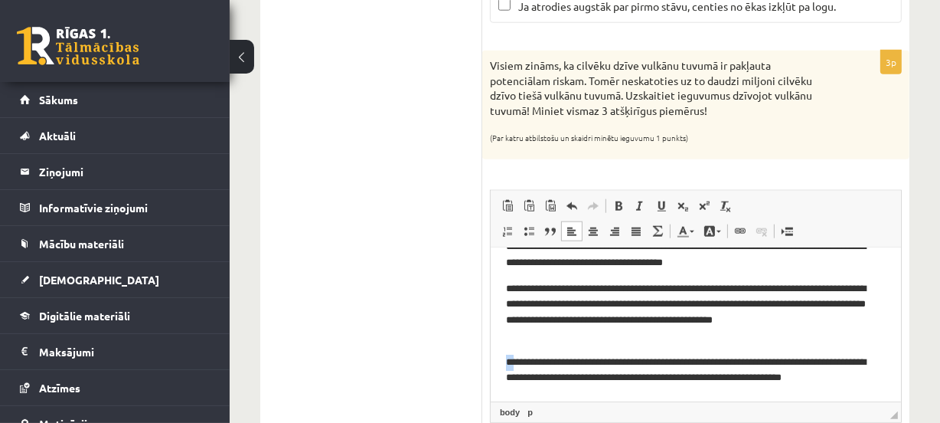
drag, startPoint x: 514, startPoint y: 361, endPoint x: 490, endPoint y: 356, distance: 24.2
click at [490, 356] on html "**********" at bounding box center [695, 313] width 410 height 178
click at [619, 200] on span at bounding box center [619, 206] width 12 height 12
drag, startPoint x: 516, startPoint y: 289, endPoint x: 490, endPoint y: 283, distance: 26.7
click at [490, 283] on html "**********" at bounding box center [695, 313] width 410 height 178
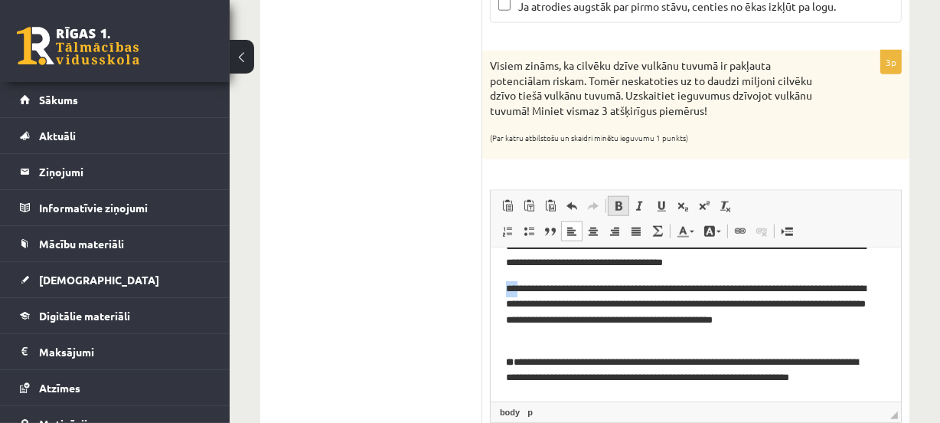
click at [619, 200] on span at bounding box center [619, 206] width 12 height 12
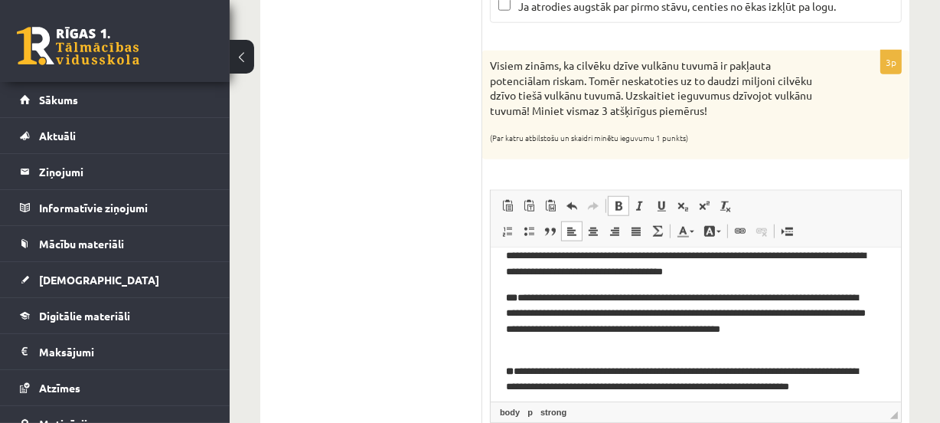
scroll to position [0, 0]
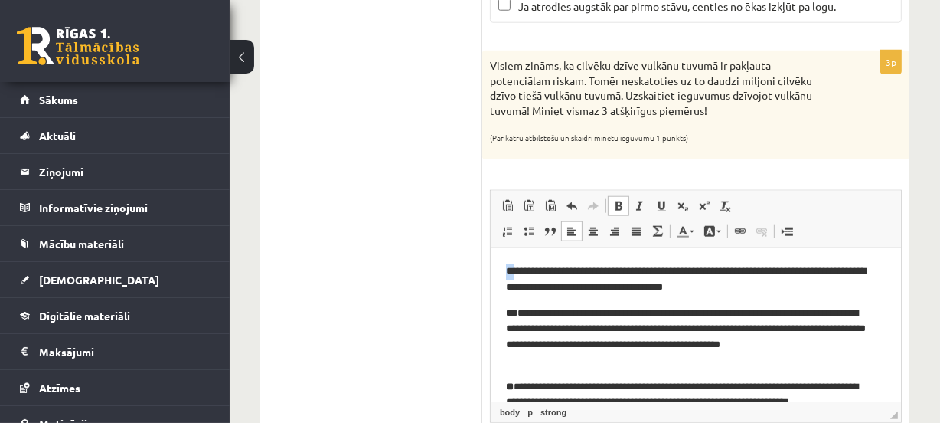
drag, startPoint x: 514, startPoint y: 271, endPoint x: 496, endPoint y: 265, distance: 18.6
click at [496, 265] on html "**********" at bounding box center [695, 337] width 410 height 178
click at [616, 202] on span at bounding box center [619, 206] width 12 height 12
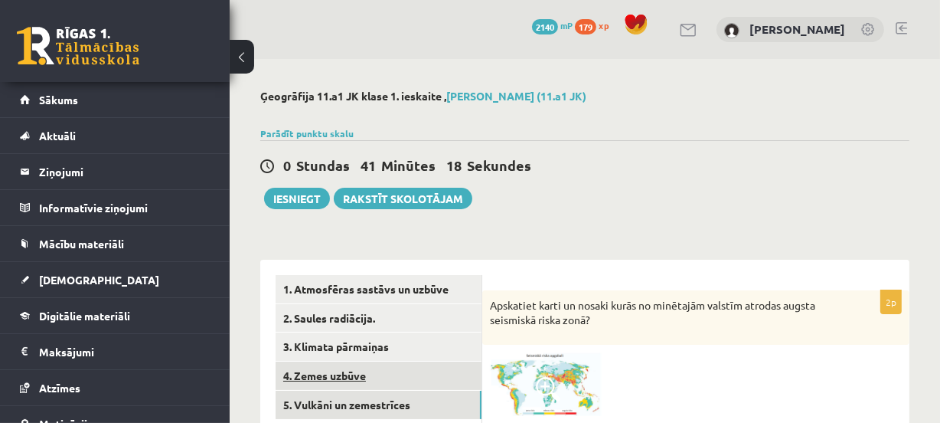
drag, startPoint x: 384, startPoint y: 382, endPoint x: 358, endPoint y: 380, distance: 26.1
click at [358, 380] on link "4. Zemes uzbūve" at bounding box center [379, 375] width 206 height 28
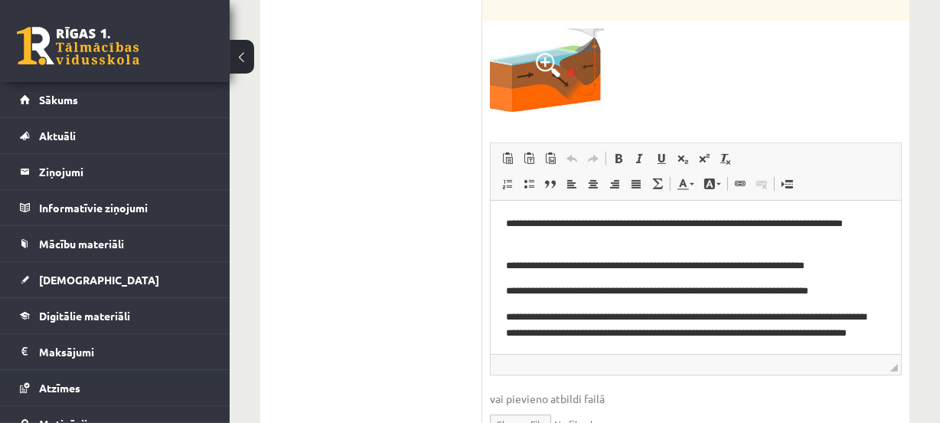
scroll to position [526, 0]
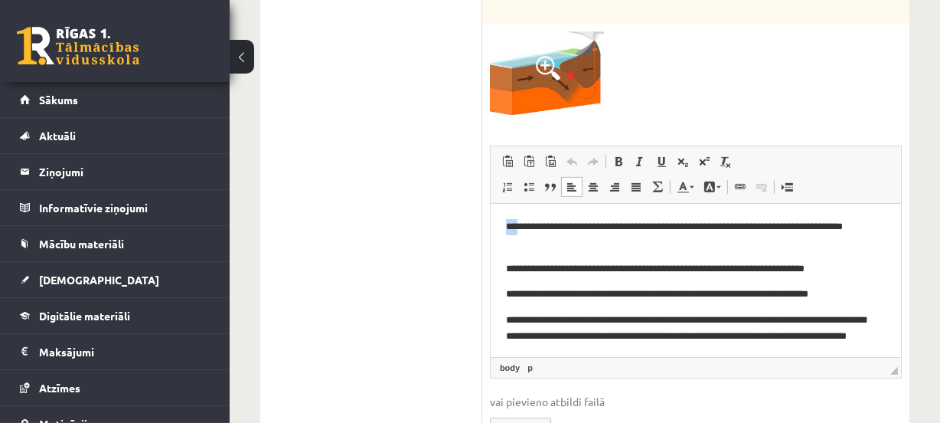
drag, startPoint x: 515, startPoint y: 228, endPoint x: 481, endPoint y: 223, distance: 34.1
click at [490, 223] on html "**********" at bounding box center [695, 290] width 410 height 172
click at [623, 159] on span at bounding box center [619, 161] width 12 height 12
drag, startPoint x: 516, startPoint y: 270, endPoint x: 498, endPoint y: 266, distance: 18.6
click at [498, 266] on html "**********" at bounding box center [695, 290] width 410 height 172
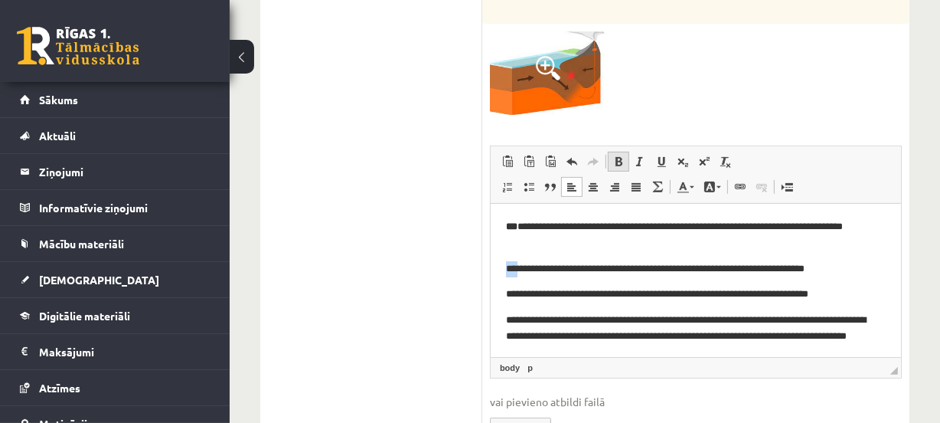
click at [613, 162] on span at bounding box center [619, 161] width 12 height 12
drag, startPoint x: 515, startPoint y: 293, endPoint x: 489, endPoint y: 288, distance: 26.4
click at [490, 288] on html "**********" at bounding box center [695, 290] width 410 height 172
click at [617, 162] on span at bounding box center [619, 161] width 12 height 12
drag, startPoint x: 515, startPoint y: 319, endPoint x: 497, endPoint y: 316, distance: 18.6
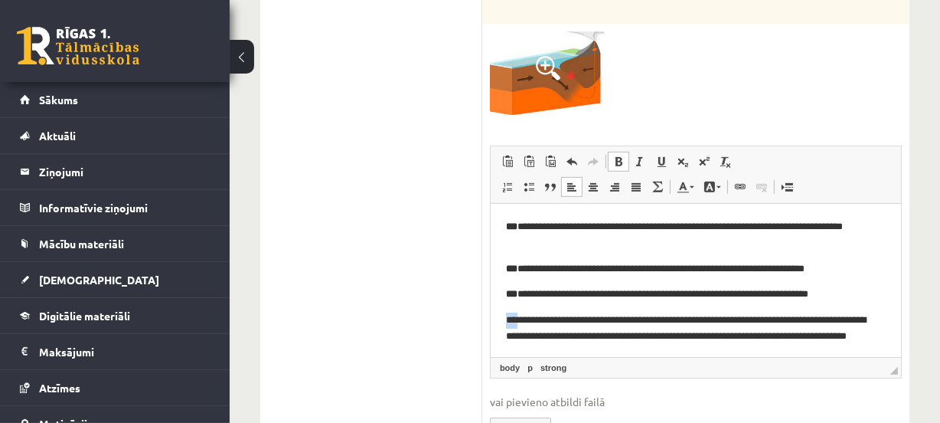
click at [497, 316] on html "**********" at bounding box center [695, 290] width 410 height 172
click at [621, 163] on span at bounding box center [619, 161] width 12 height 12
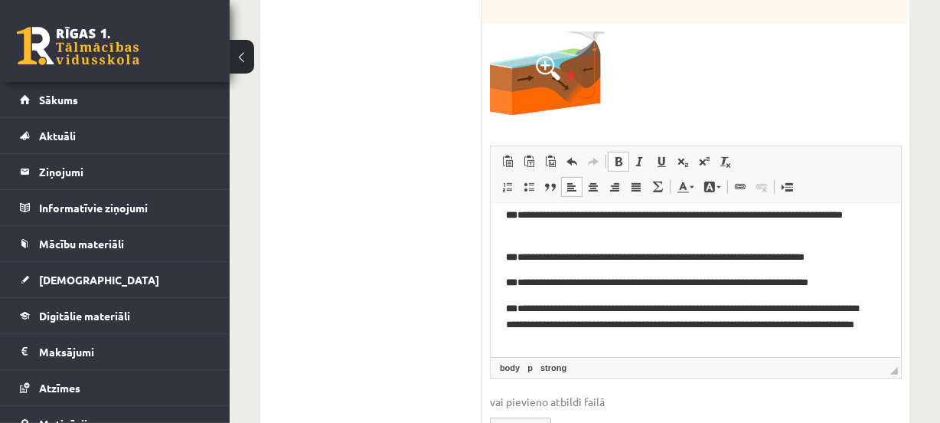
scroll to position [18, 0]
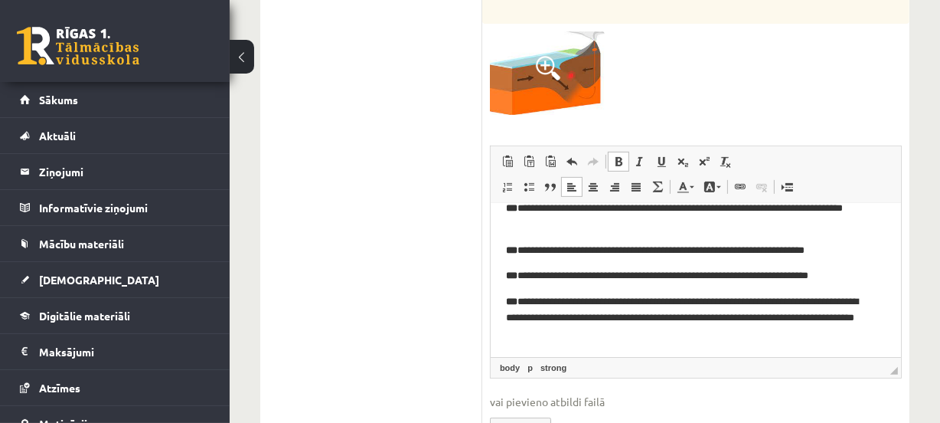
click at [693, 46] on div at bounding box center [696, 72] width 412 height 83
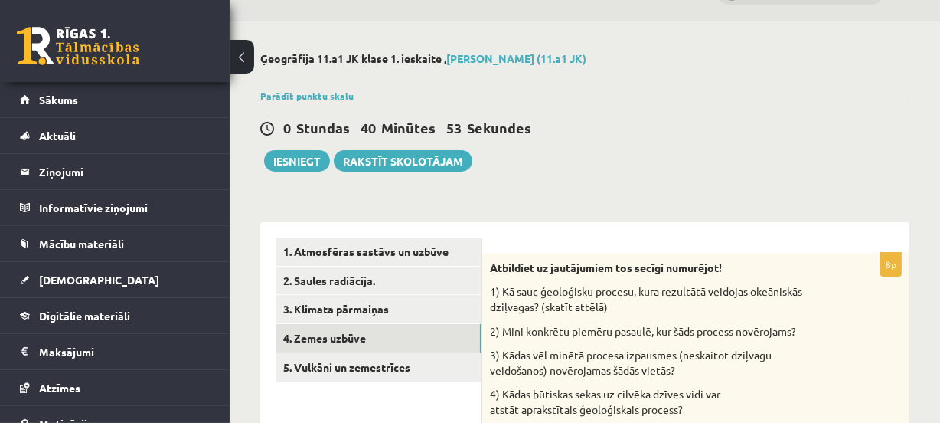
scroll to position [38, 0]
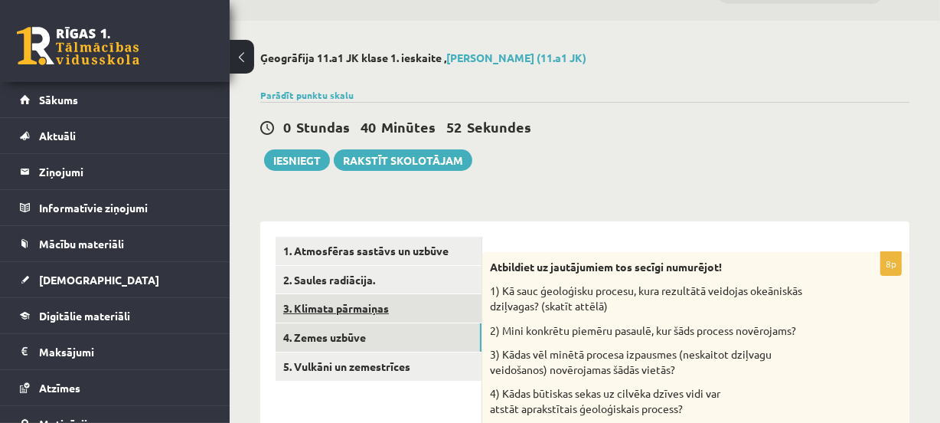
click at [321, 302] on link "3. Klimata pārmaiņas" at bounding box center [379, 308] width 206 height 28
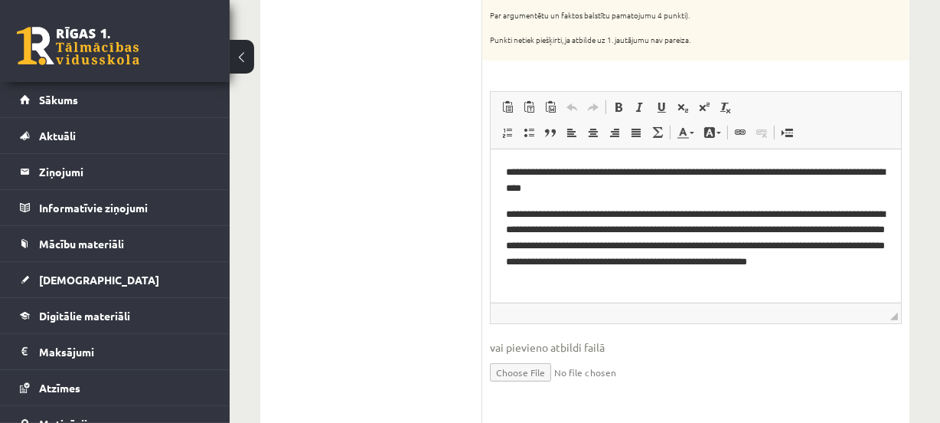
scroll to position [456, 0]
drag, startPoint x: 514, startPoint y: 176, endPoint x: 492, endPoint y: 173, distance: 22.4
click at [492, 173] on html "**********" at bounding box center [695, 225] width 410 height 152
click at [626, 96] on link "Treknraksts Klaviatūras saīsne vadīšanas taustiņš+B" at bounding box center [618, 106] width 21 height 20
drag, startPoint x: 514, startPoint y: 208, endPoint x: 494, endPoint y: 198, distance: 22.3
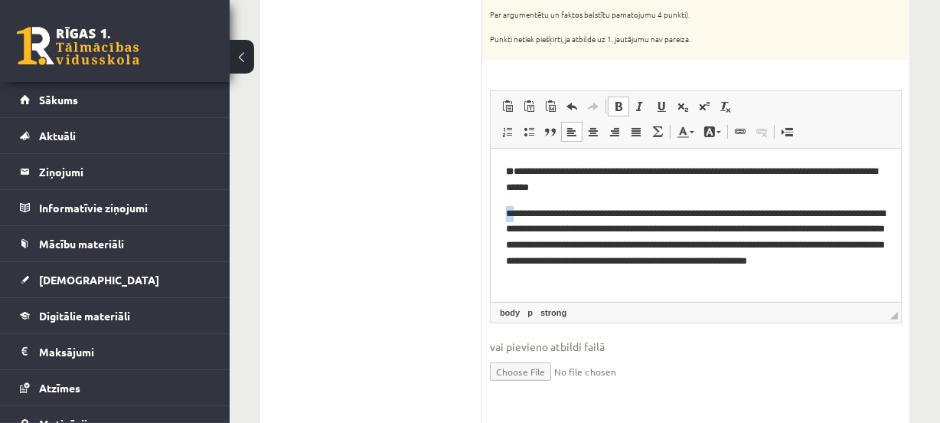
click at [494, 198] on html "**********" at bounding box center [695, 225] width 410 height 152
click at [618, 96] on link "Treknraksts Klaviatūras saīsne vadīšanas taustiņš+B" at bounding box center [618, 106] width 21 height 20
click at [613, 58] on div "6p [PERSON_NAME] un [PERSON_NAME] bija iesaistījušies diskusijā par globālo sas…" at bounding box center [695, 122] width 427 height 576
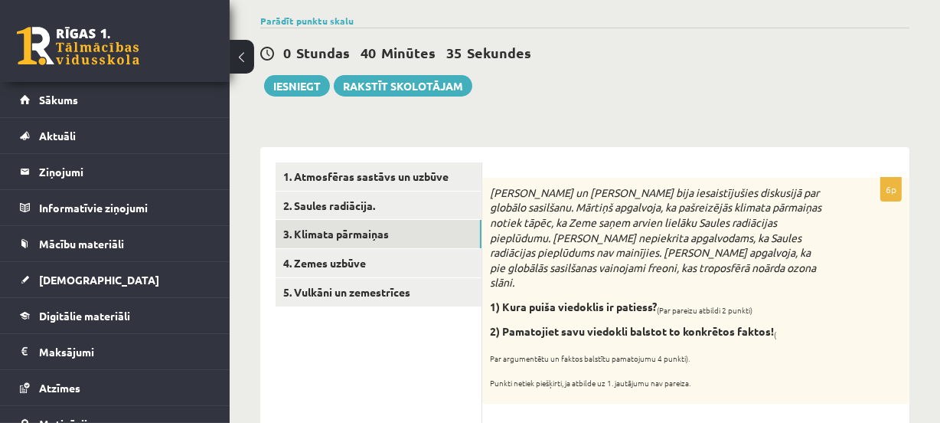
scroll to position [101, 0]
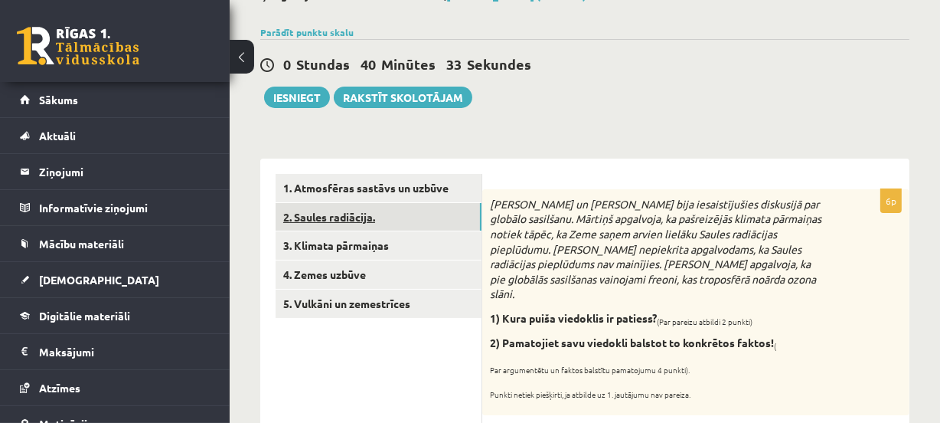
click at [338, 221] on link "2. Saules radiācija." at bounding box center [379, 217] width 206 height 28
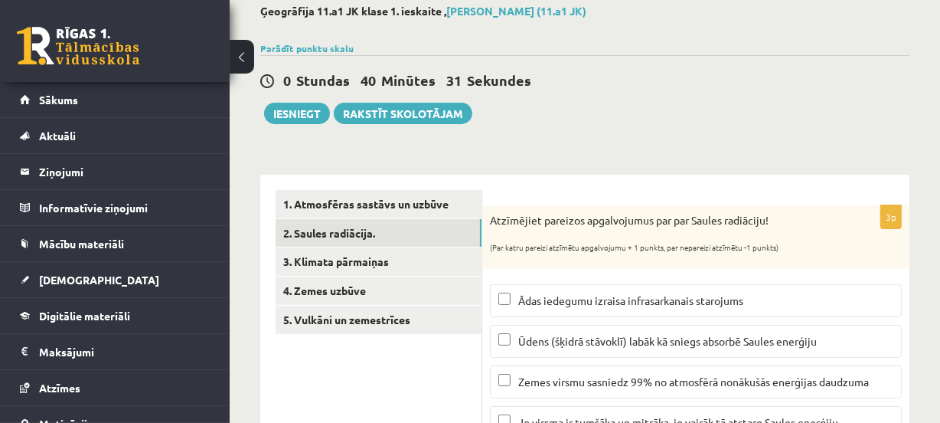
scroll to position [54, 0]
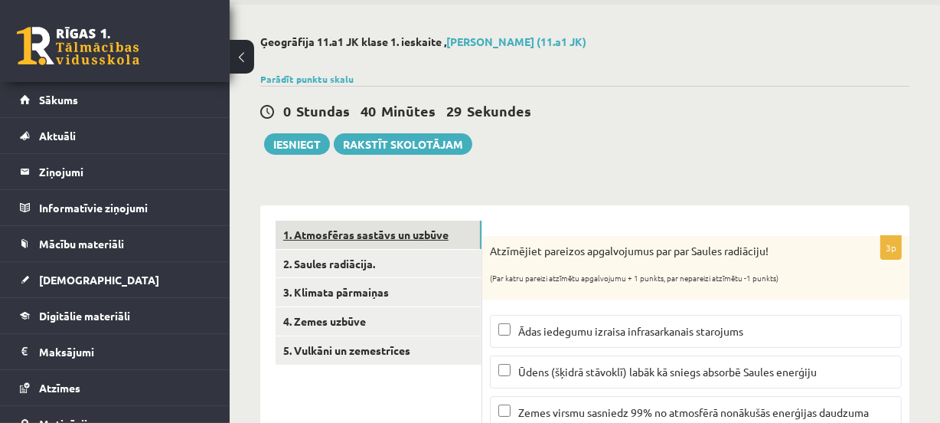
click at [453, 237] on link "1. Atmosfēras sastāvs un uzbūve" at bounding box center [379, 235] width 206 height 28
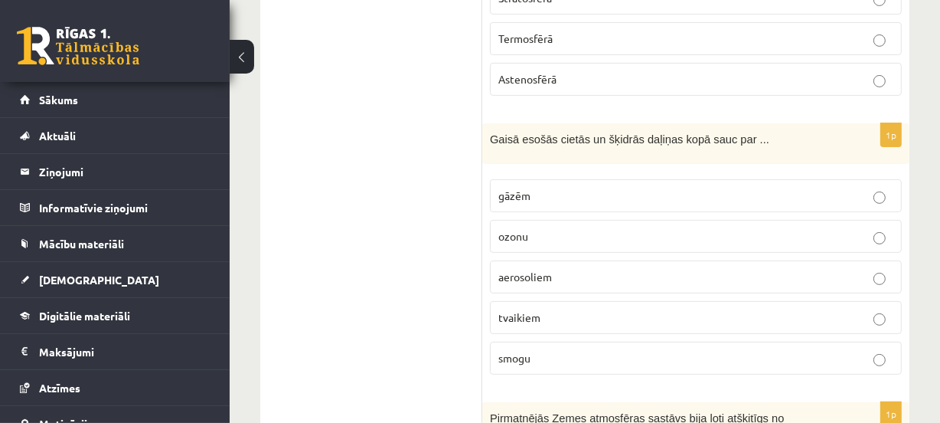
scroll to position [0, 0]
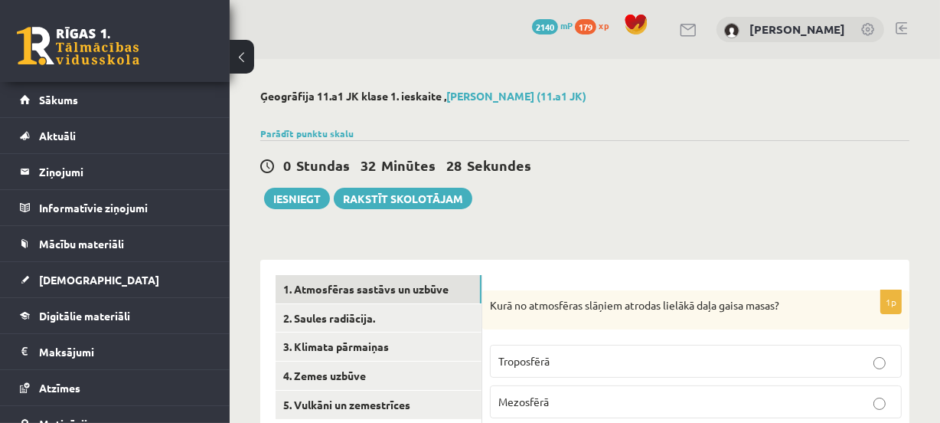
click at [673, 107] on div at bounding box center [584, 114] width 649 height 15
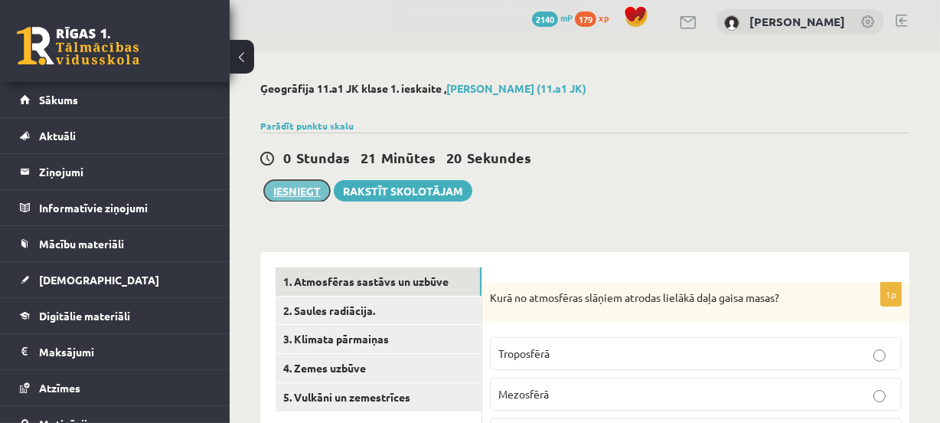
click at [301, 188] on button "Iesniegt" at bounding box center [297, 190] width 66 height 21
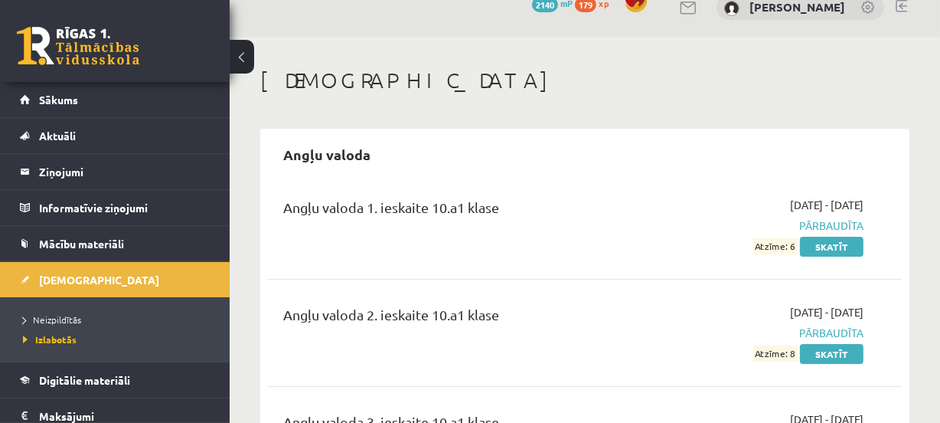
scroll to position [38, 0]
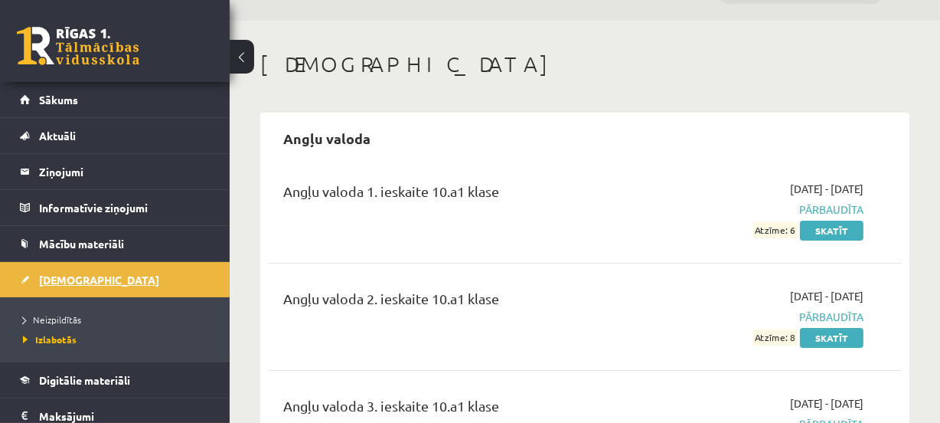
click at [47, 268] on link "[DEMOGRAPHIC_DATA]" at bounding box center [115, 279] width 191 height 35
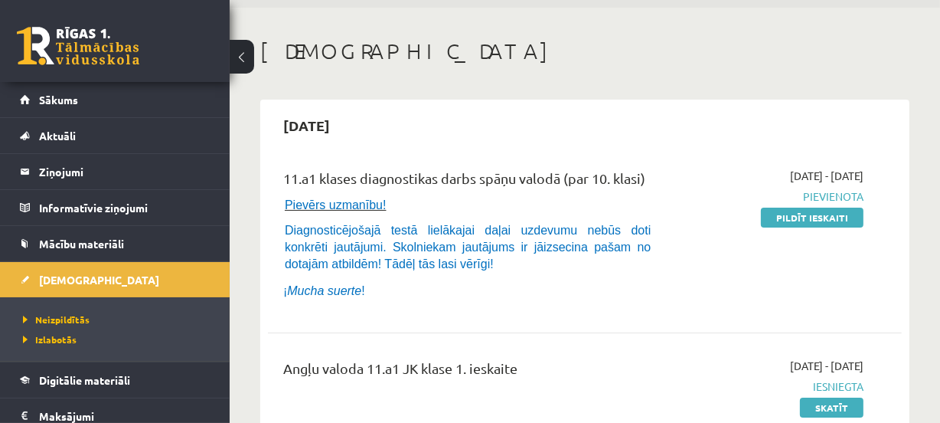
scroll to position [46, 0]
